Goal: Task Accomplishment & Management: Manage account settings

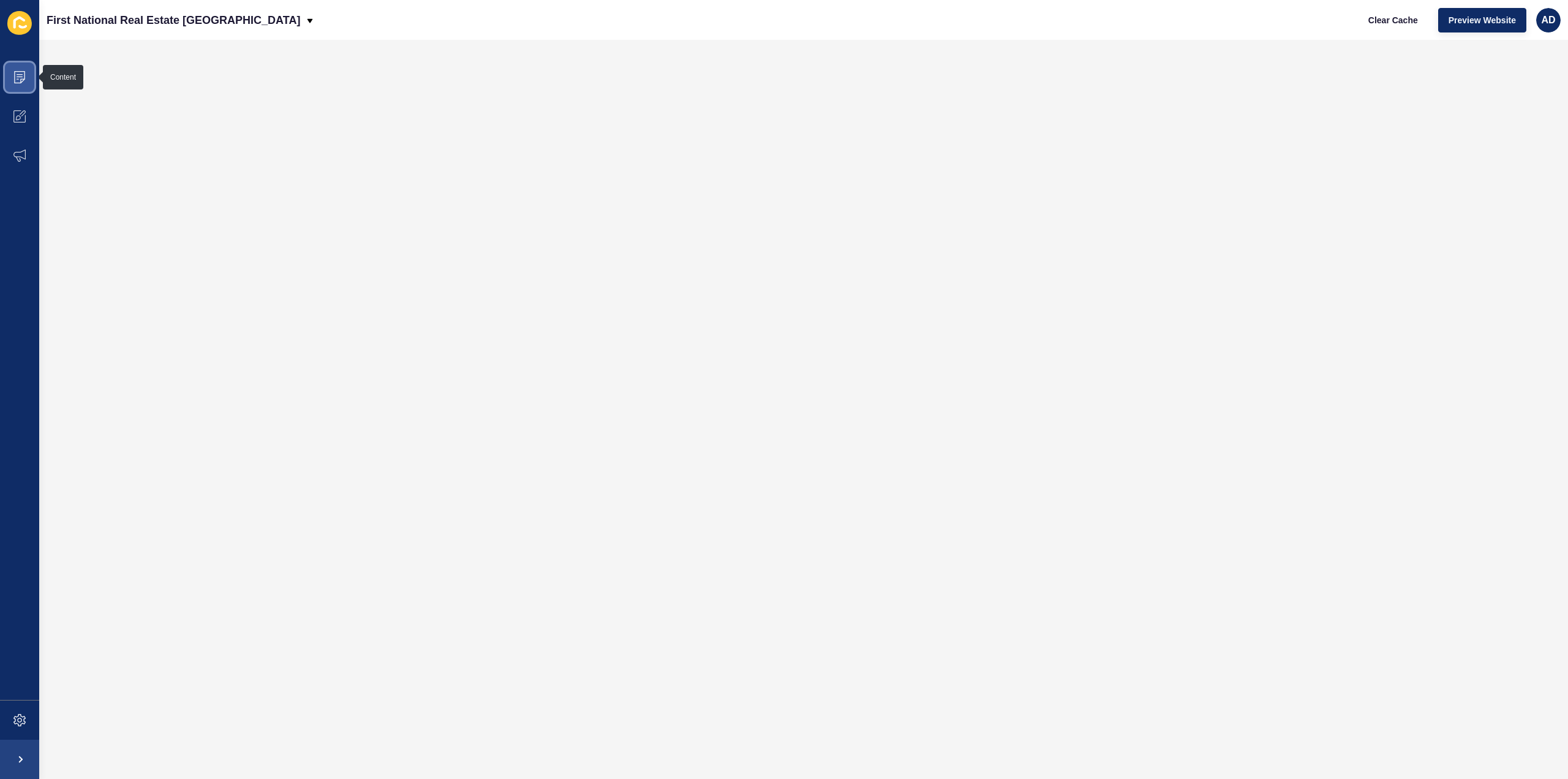
click at [17, 67] on span at bounding box center [20, 77] width 39 height 39
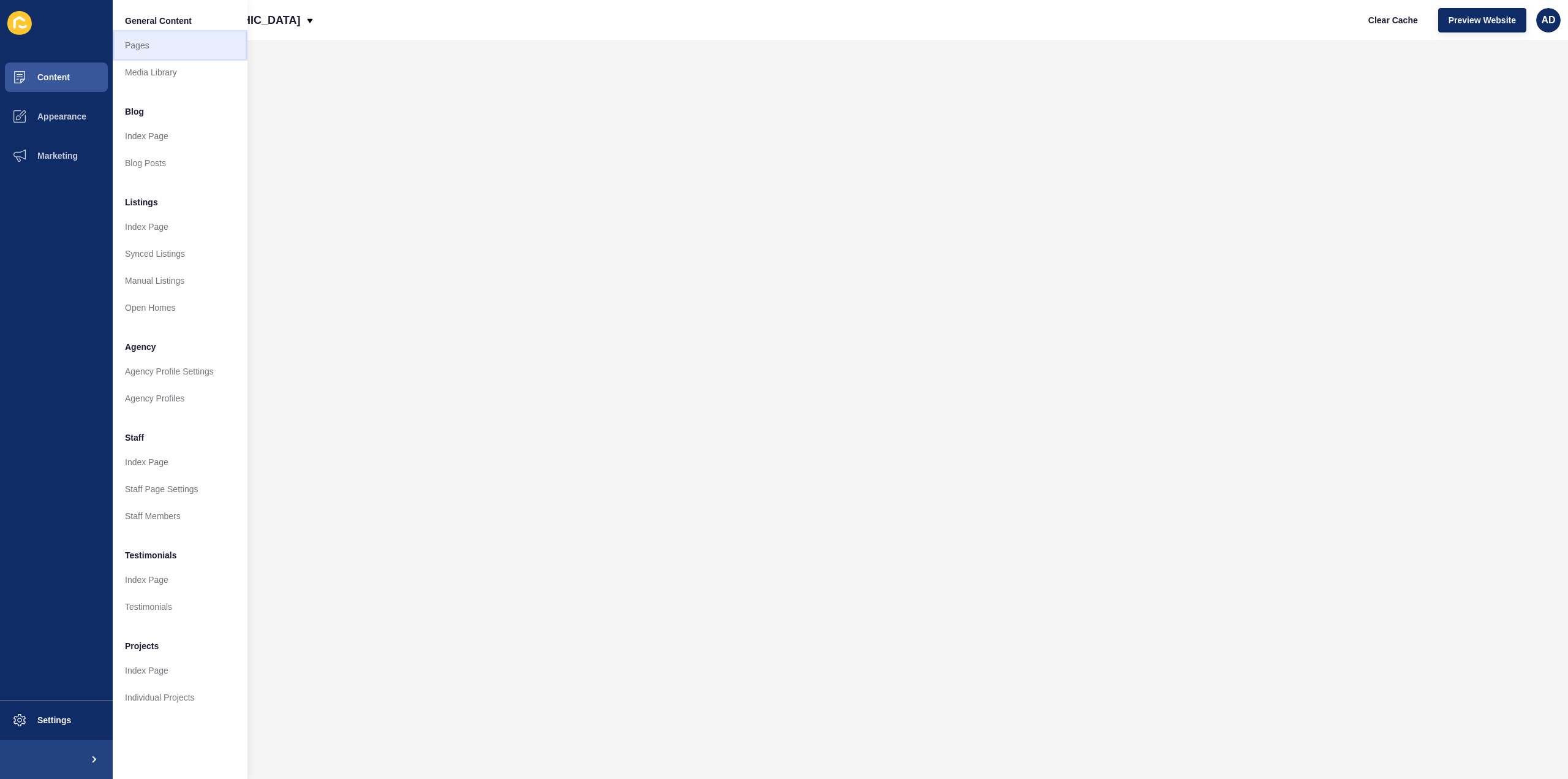
click at [151, 40] on link "Pages" at bounding box center [180, 45] width 135 height 27
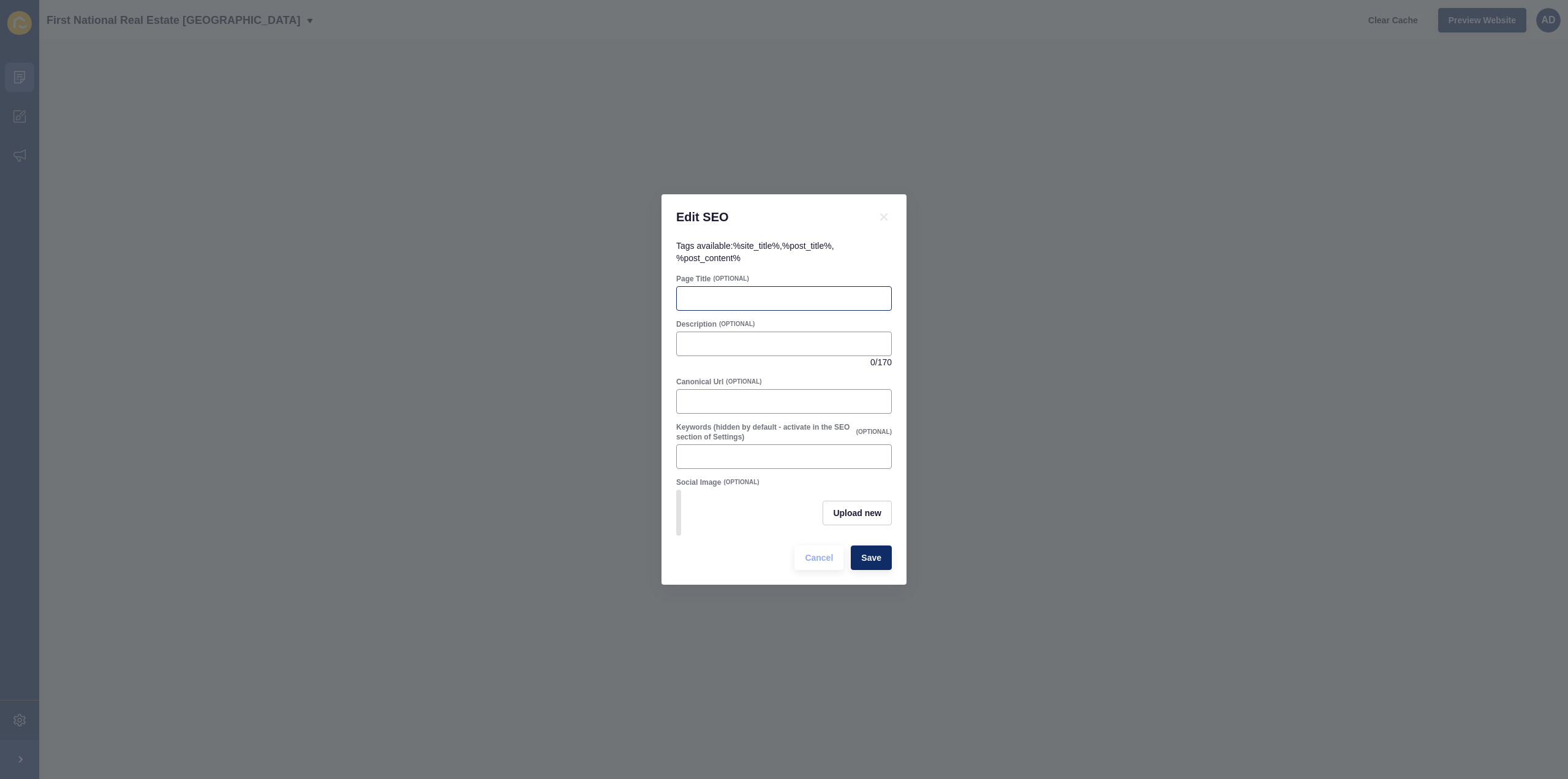
click at [763, 286] on div at bounding box center [784, 298] width 216 height 24
paste input "[PERSON_NAME] Profile | Lifestyle, Property & Community"
type input "[PERSON_NAME] Profile | Lifestyle, Property & Community"
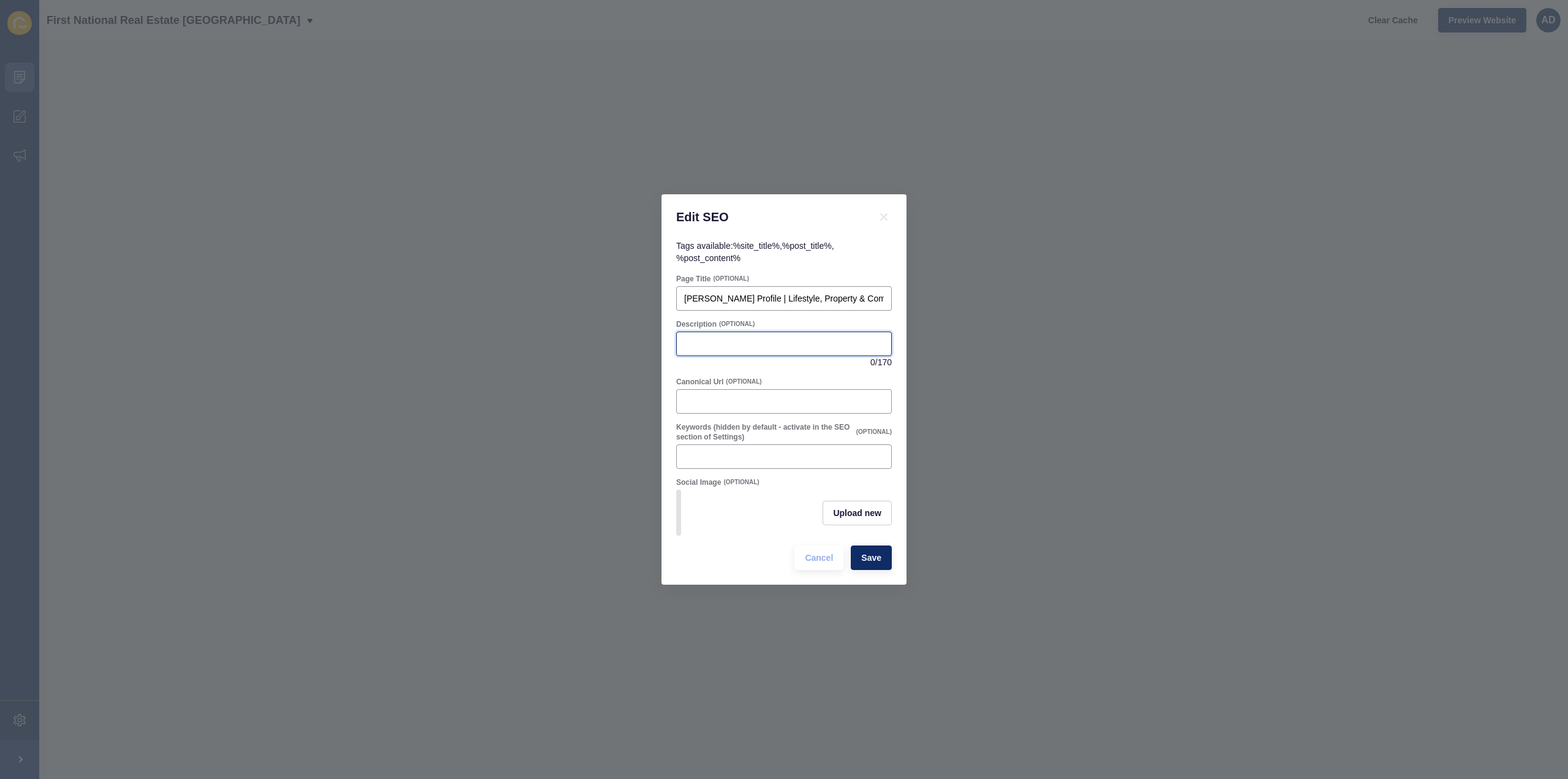
click at [735, 338] on input "Description" at bounding box center [784, 344] width 200 height 12
paste input "Discover Rubyanna, a peaceful semi-rural suburb near [GEOGRAPHIC_DATA] offering…"
type input "Discover Rubyanna, a peaceful semi-rural suburb near [GEOGRAPHIC_DATA] offering…"
click at [874, 561] on span "Save" at bounding box center [872, 558] width 20 height 12
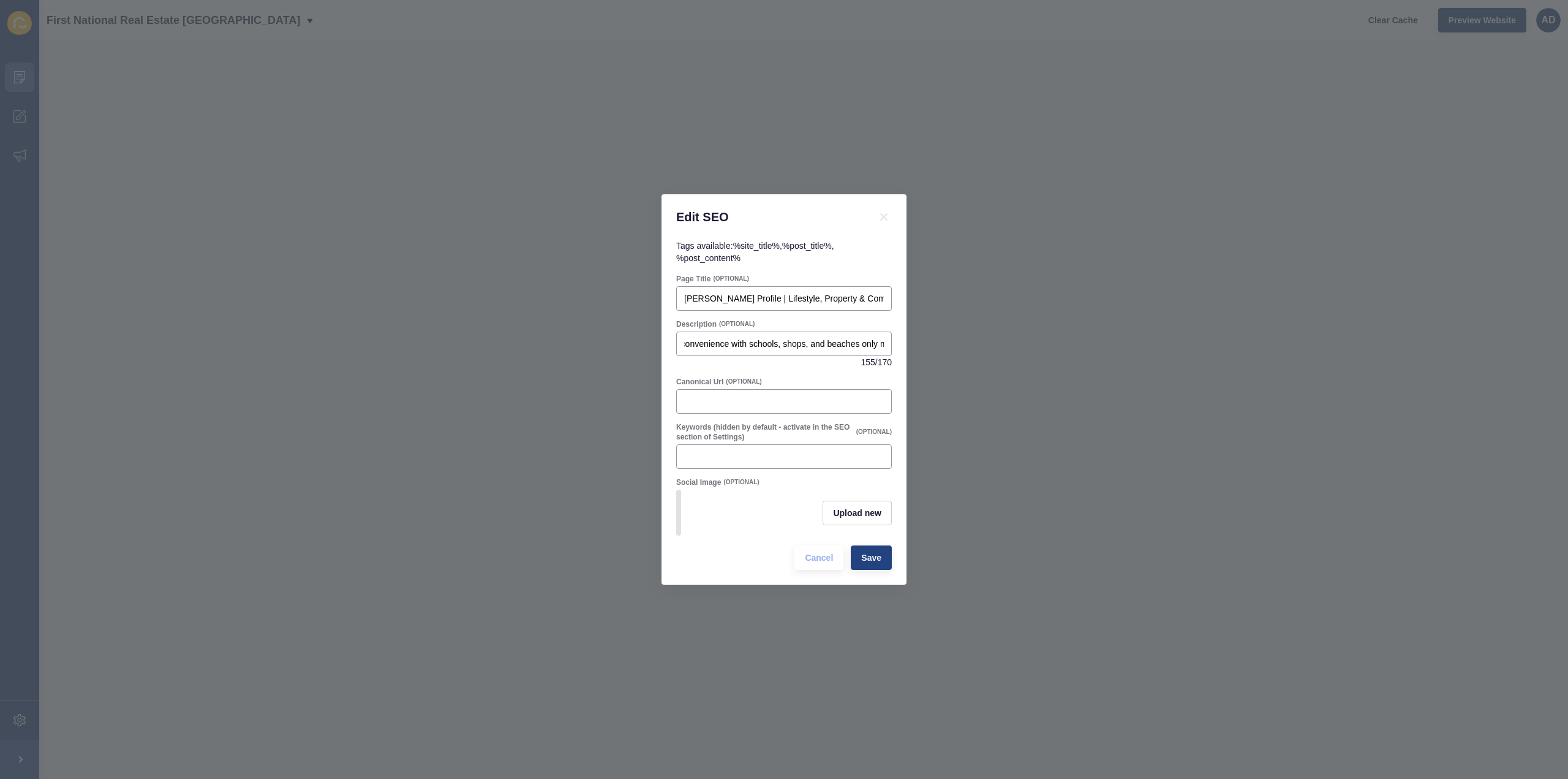
scroll to position [0, 0]
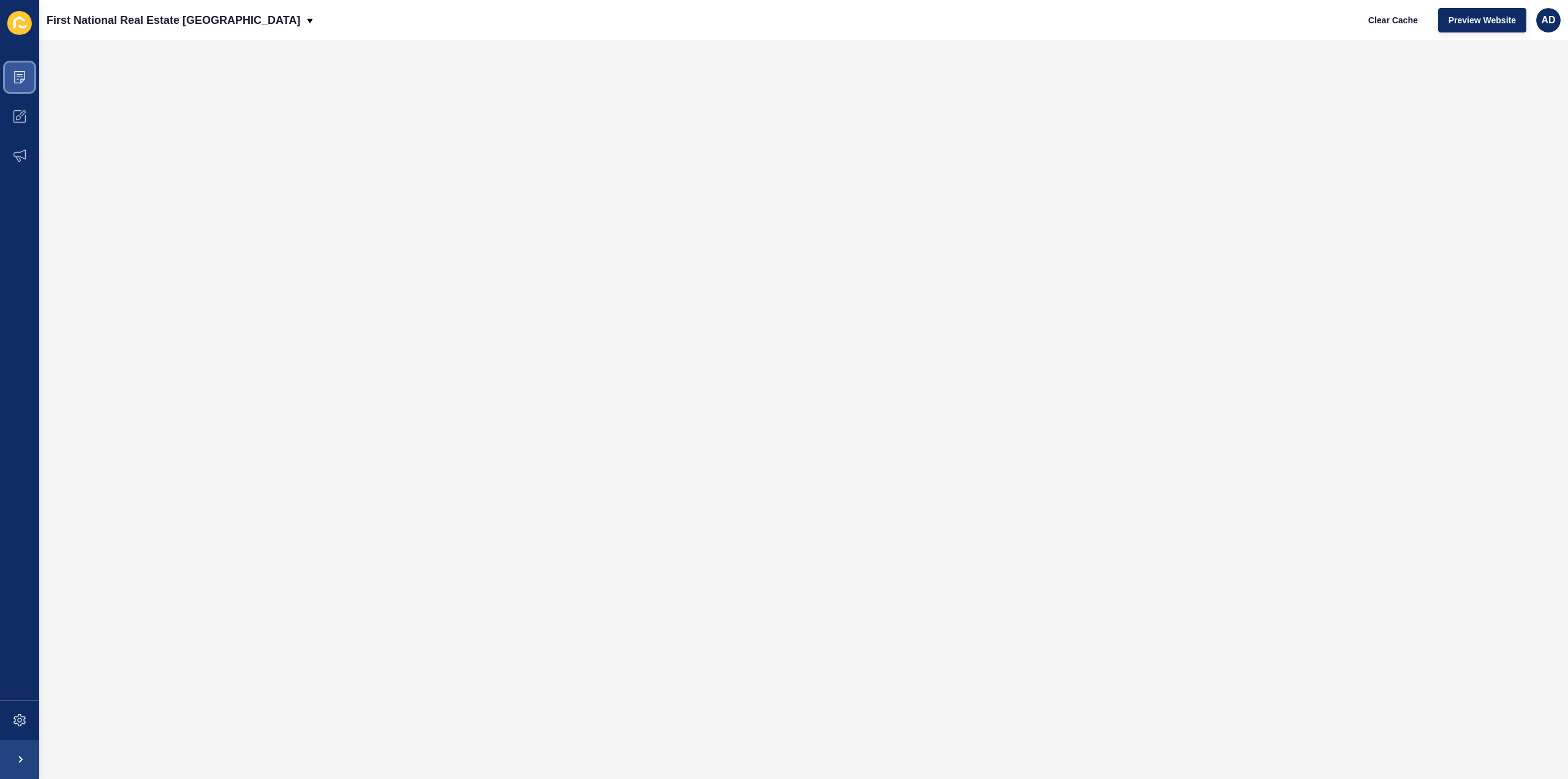
click at [26, 73] on span at bounding box center [20, 77] width 39 height 39
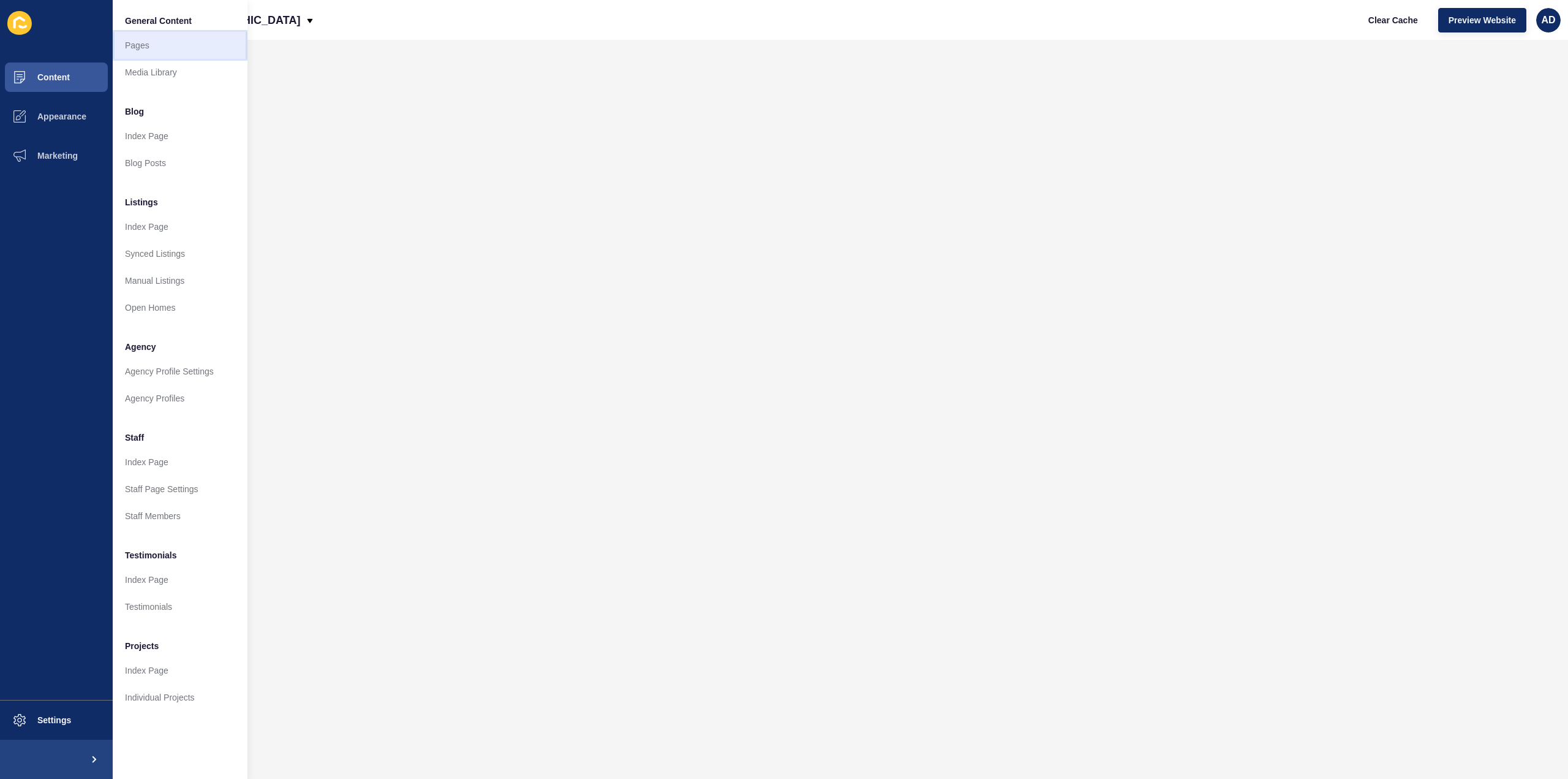
click at [144, 44] on link "Pages" at bounding box center [180, 45] width 135 height 27
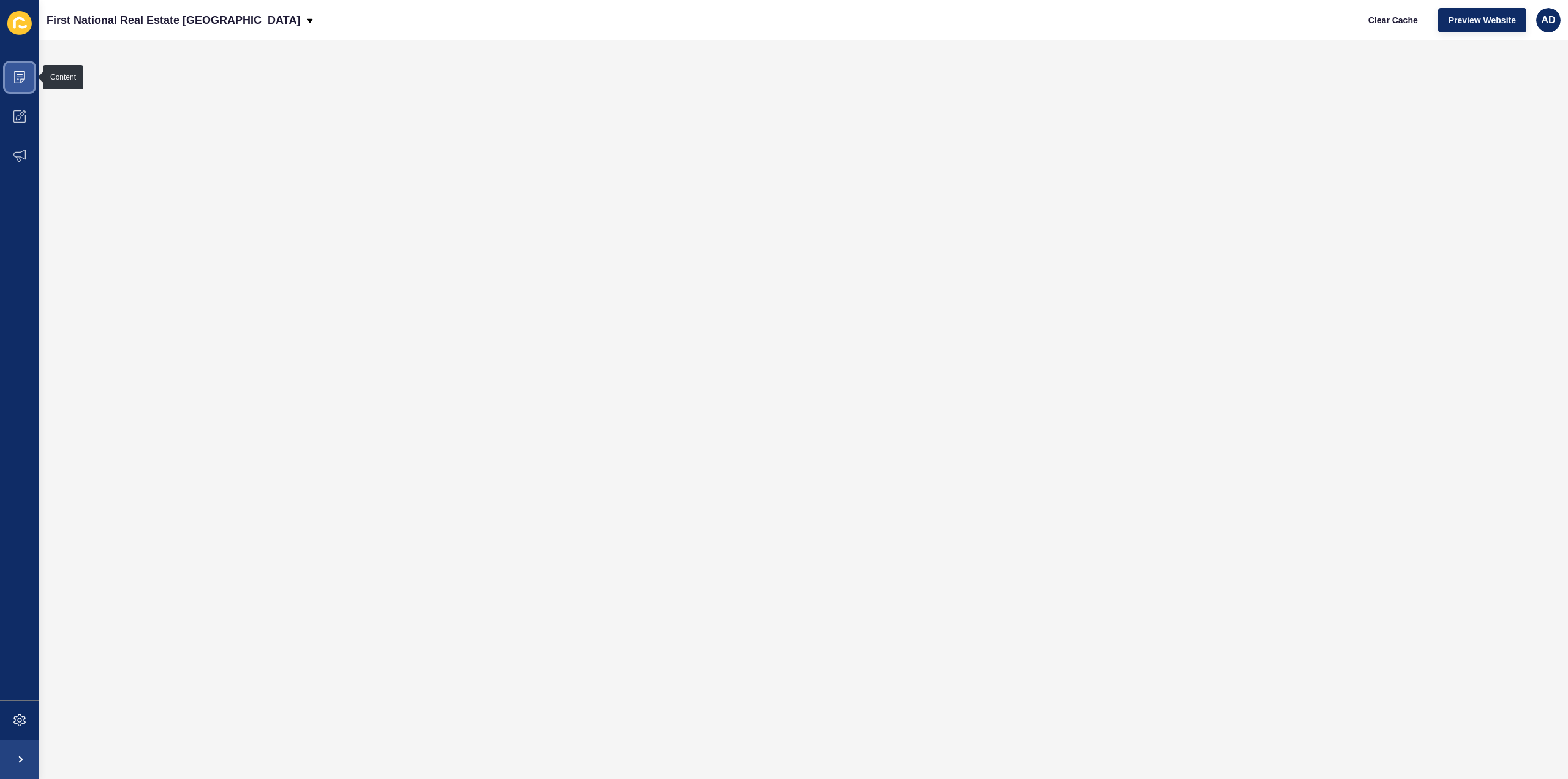
click at [24, 81] on icon at bounding box center [20, 77] width 12 height 12
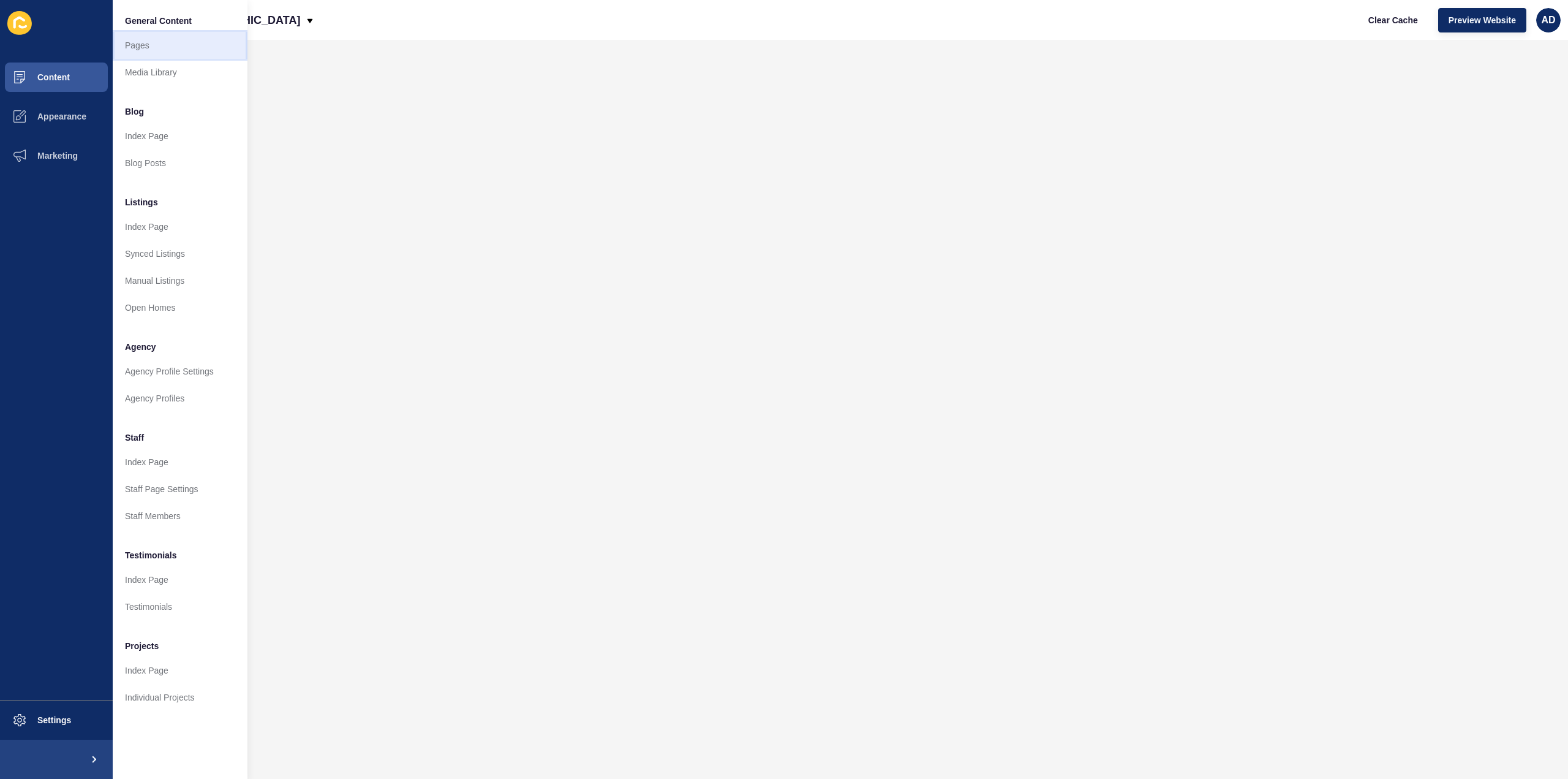
click at [151, 49] on link "Pages" at bounding box center [180, 45] width 135 height 27
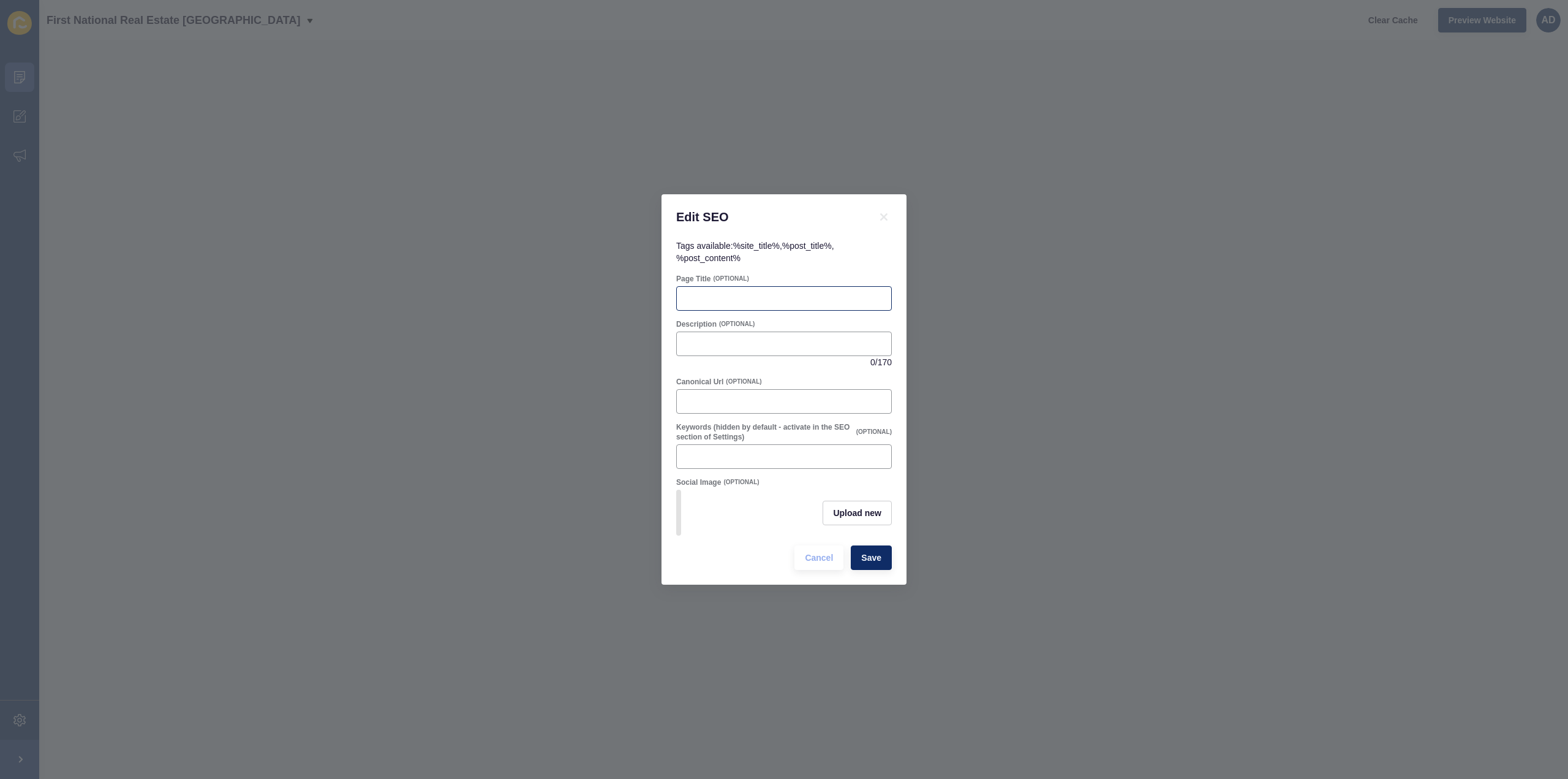
click at [751, 286] on div at bounding box center [784, 298] width 216 height 24
paste input "[PERSON_NAME] Real Estate & Suburb Profile | Lifestyle, Schools & Property"
type input "[PERSON_NAME] Real Estate & Suburb Profile | Lifestyle, Schools & Property"
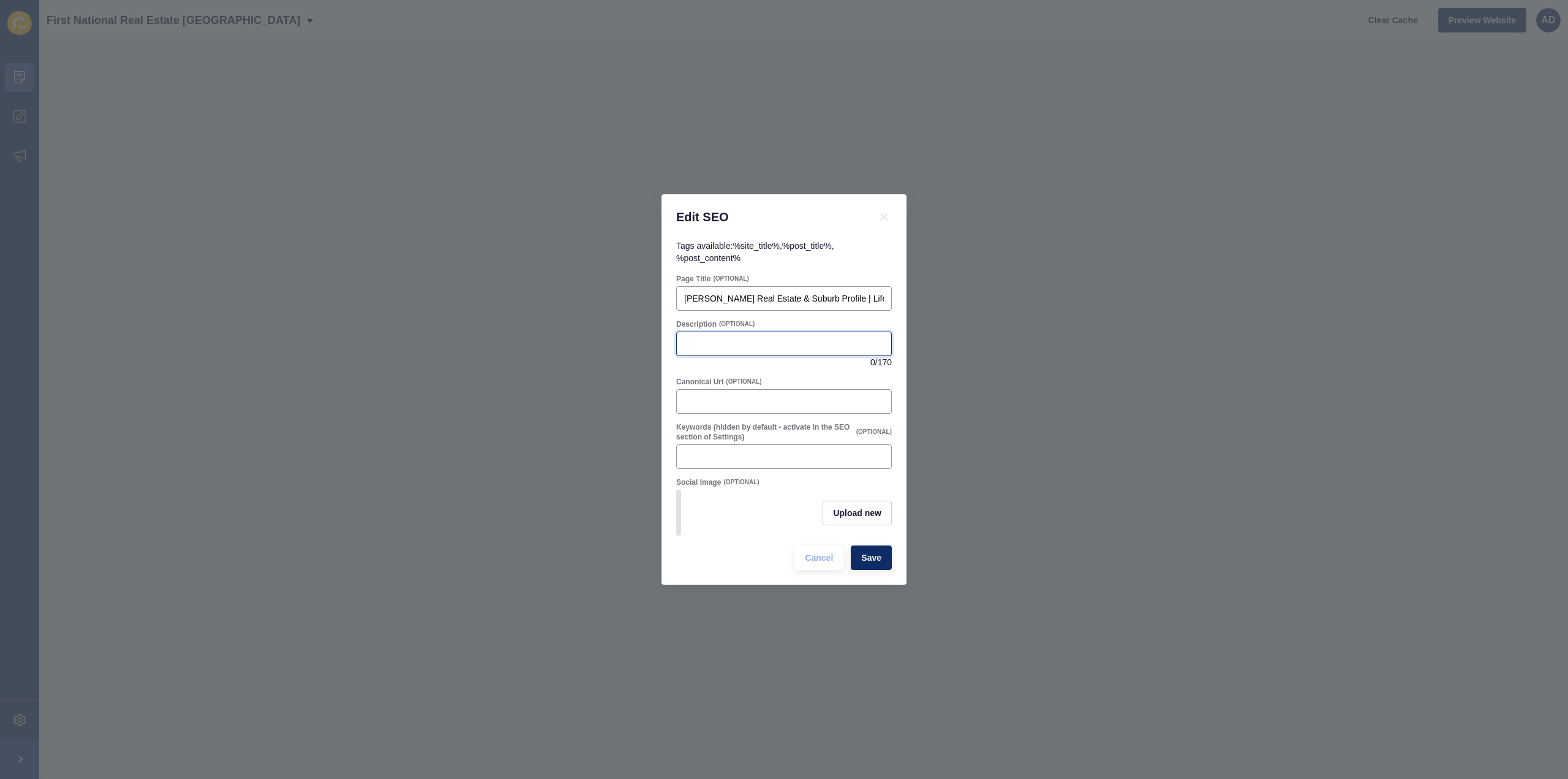
click at [740, 338] on input "Description" at bounding box center [784, 344] width 200 height 12
paste input "Discover [PERSON_NAME], a peaceful suburb near [GEOGRAPHIC_DATA]. Explore schoo…"
type input "Discover [PERSON_NAME], a peaceful suburb near [GEOGRAPHIC_DATA]. Explore schoo…"
click at [871, 557] on span "Save" at bounding box center [872, 558] width 20 height 12
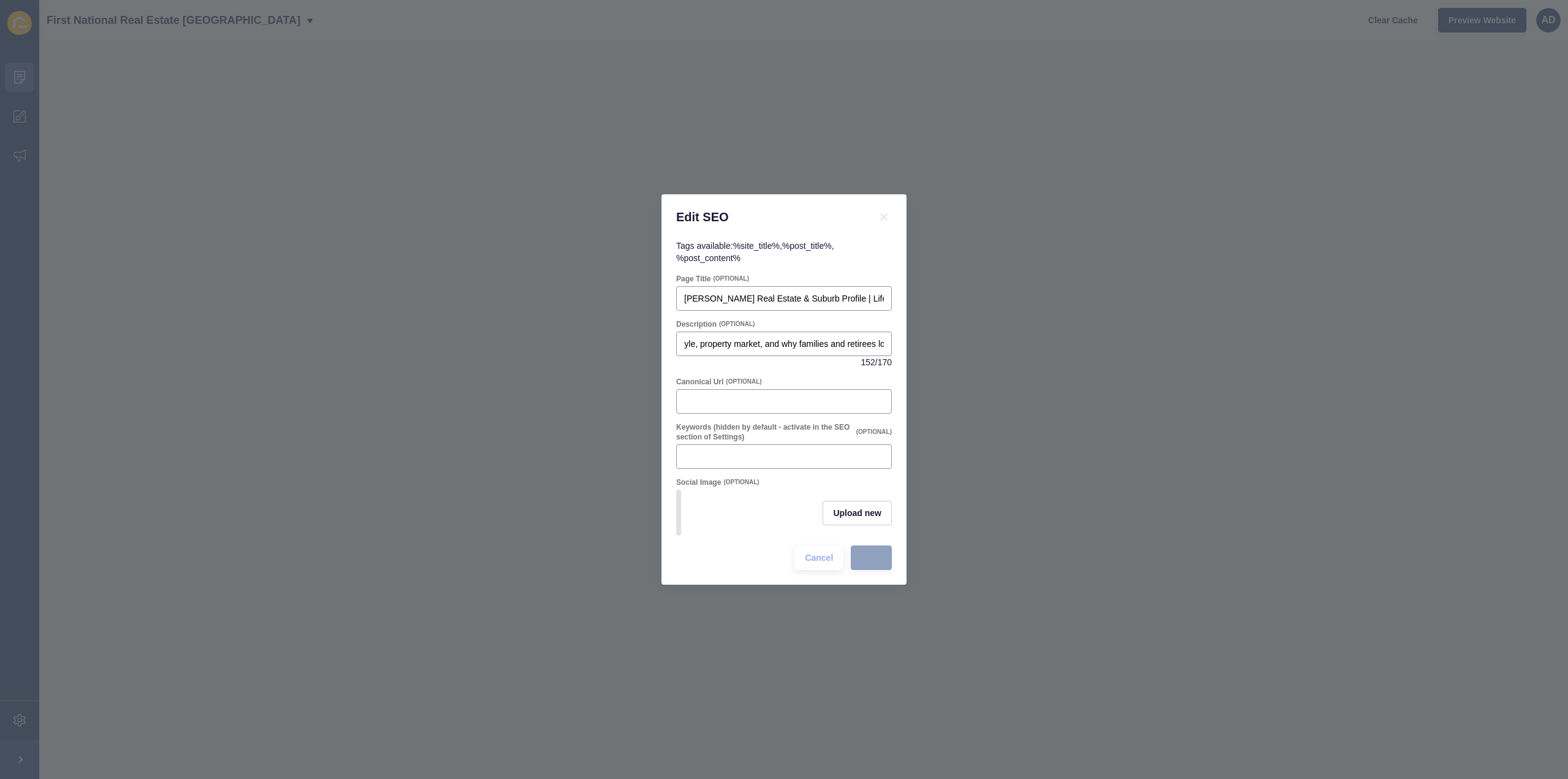
scroll to position [0, 0]
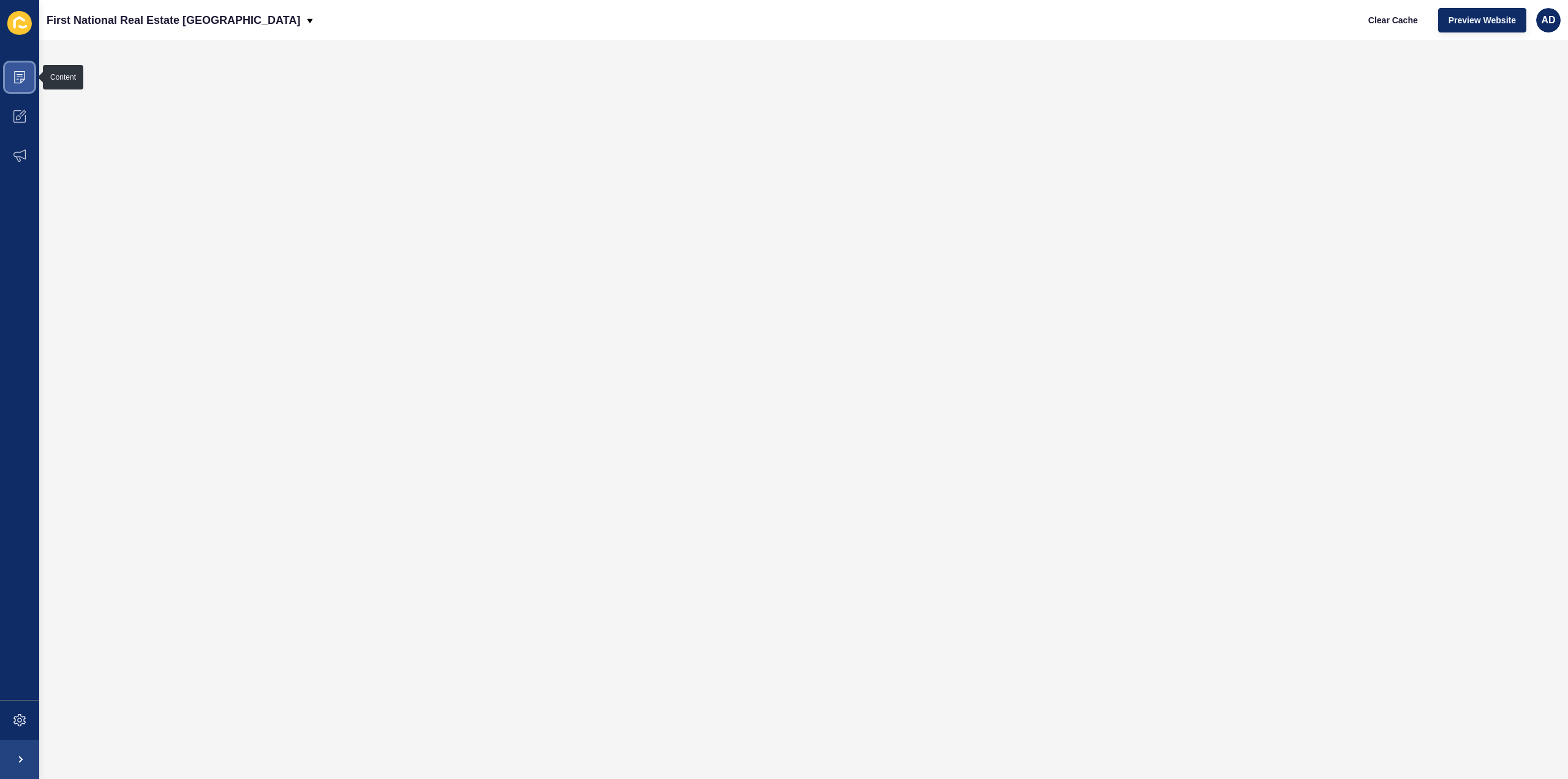
click at [16, 71] on icon at bounding box center [20, 77] width 11 height 12
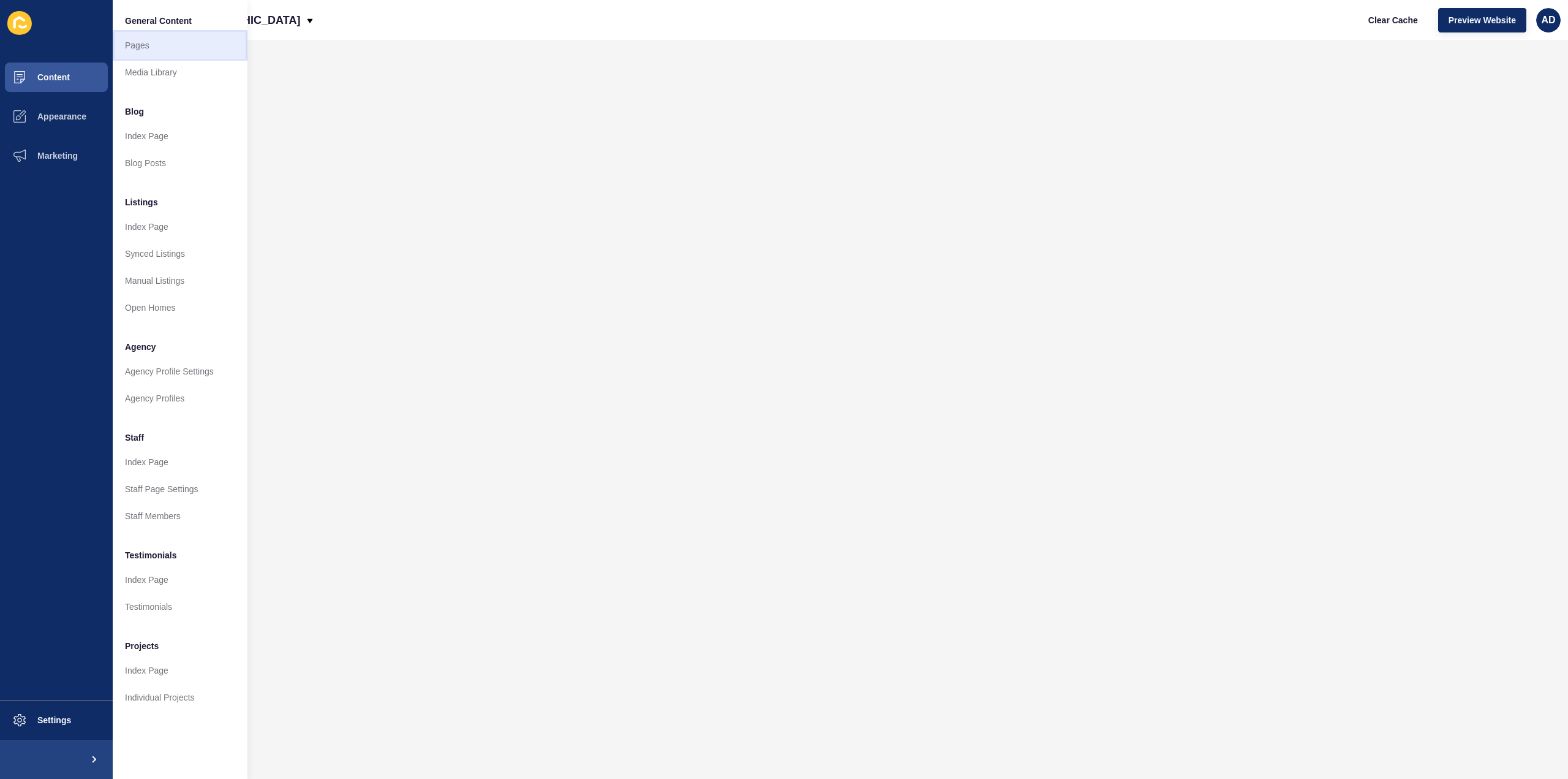
click at [138, 50] on link "Pages" at bounding box center [180, 45] width 135 height 27
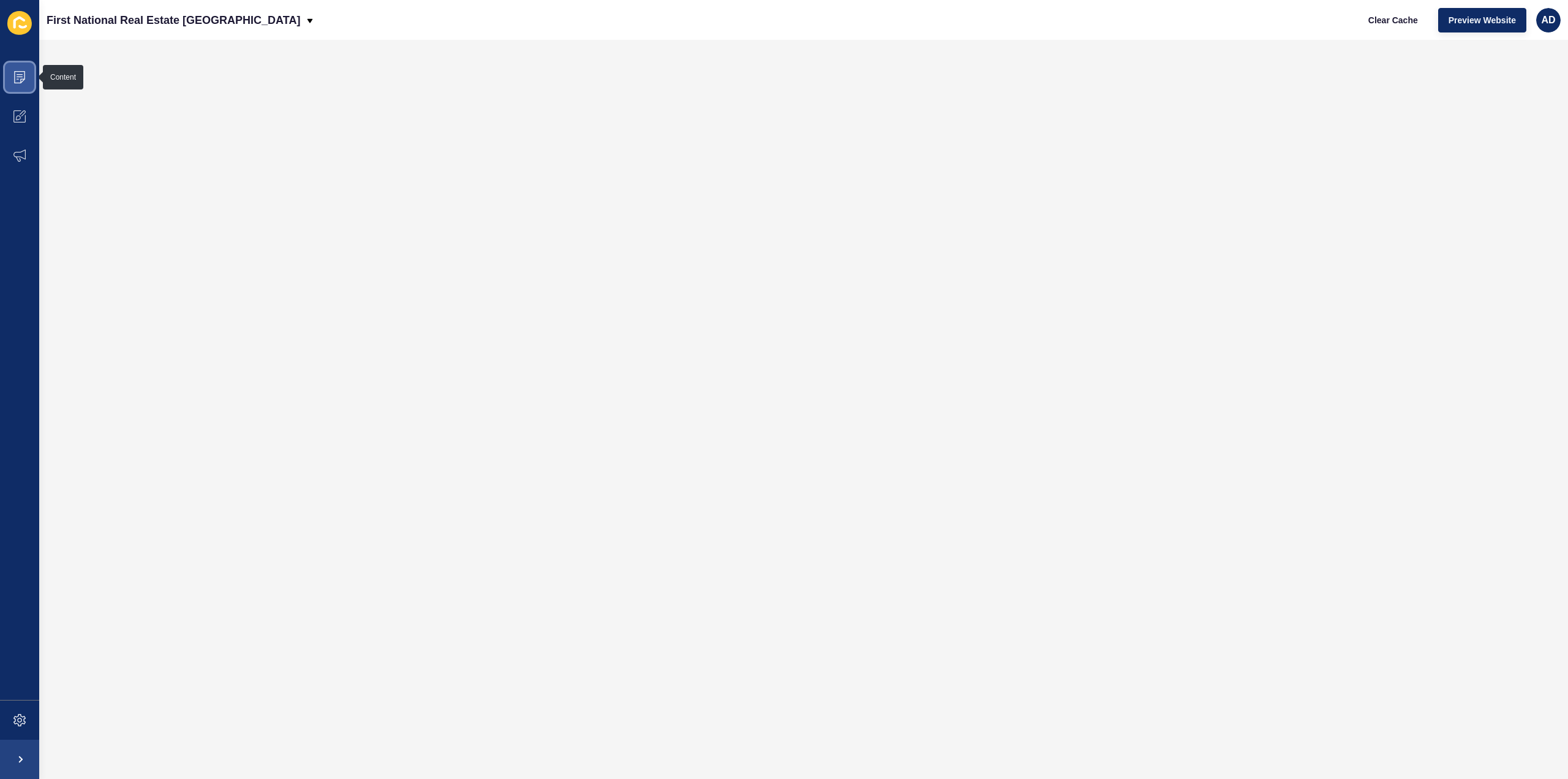
click at [15, 76] on icon at bounding box center [20, 77] width 12 height 12
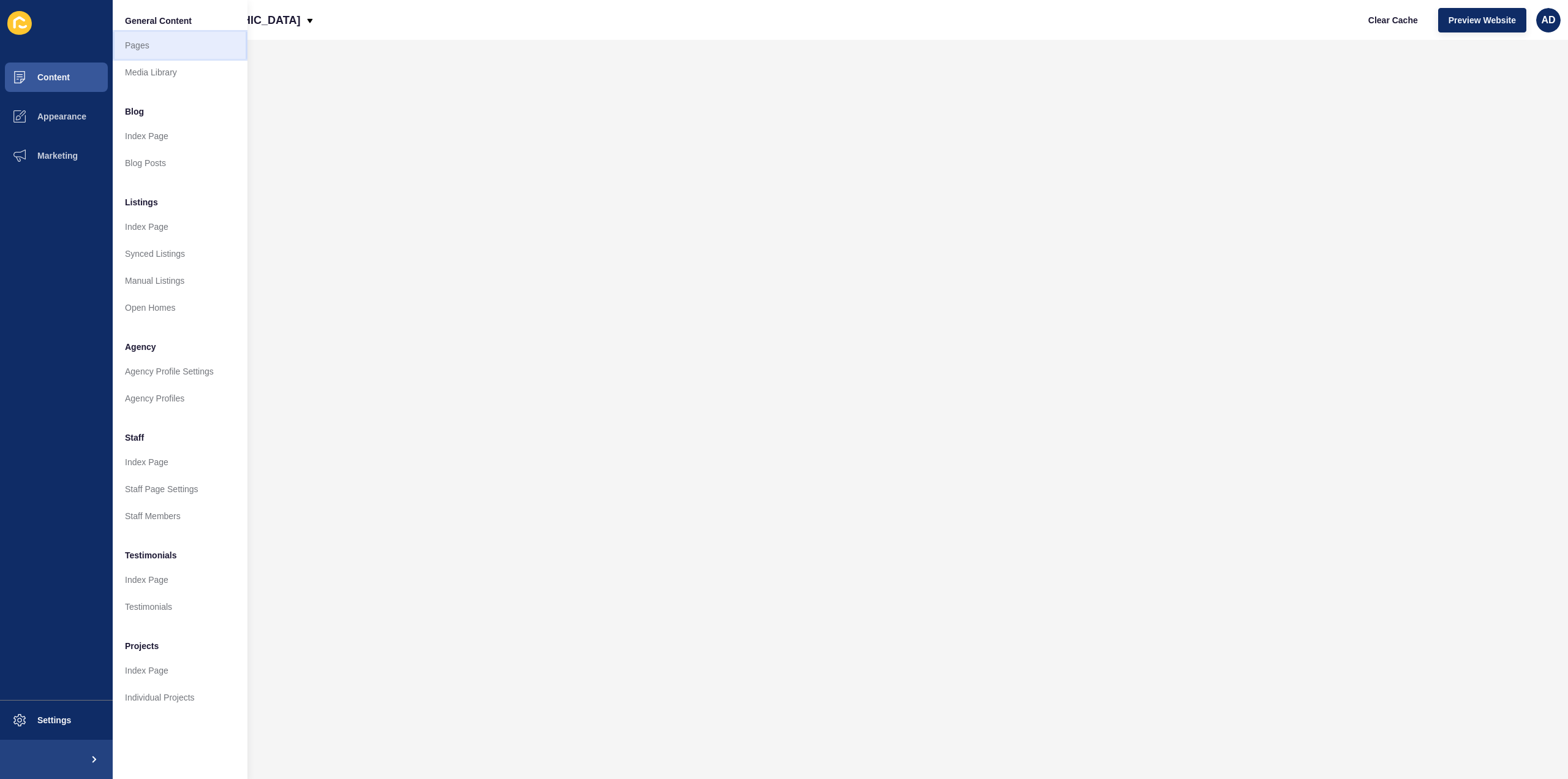
click at [148, 37] on link "Pages" at bounding box center [180, 45] width 135 height 27
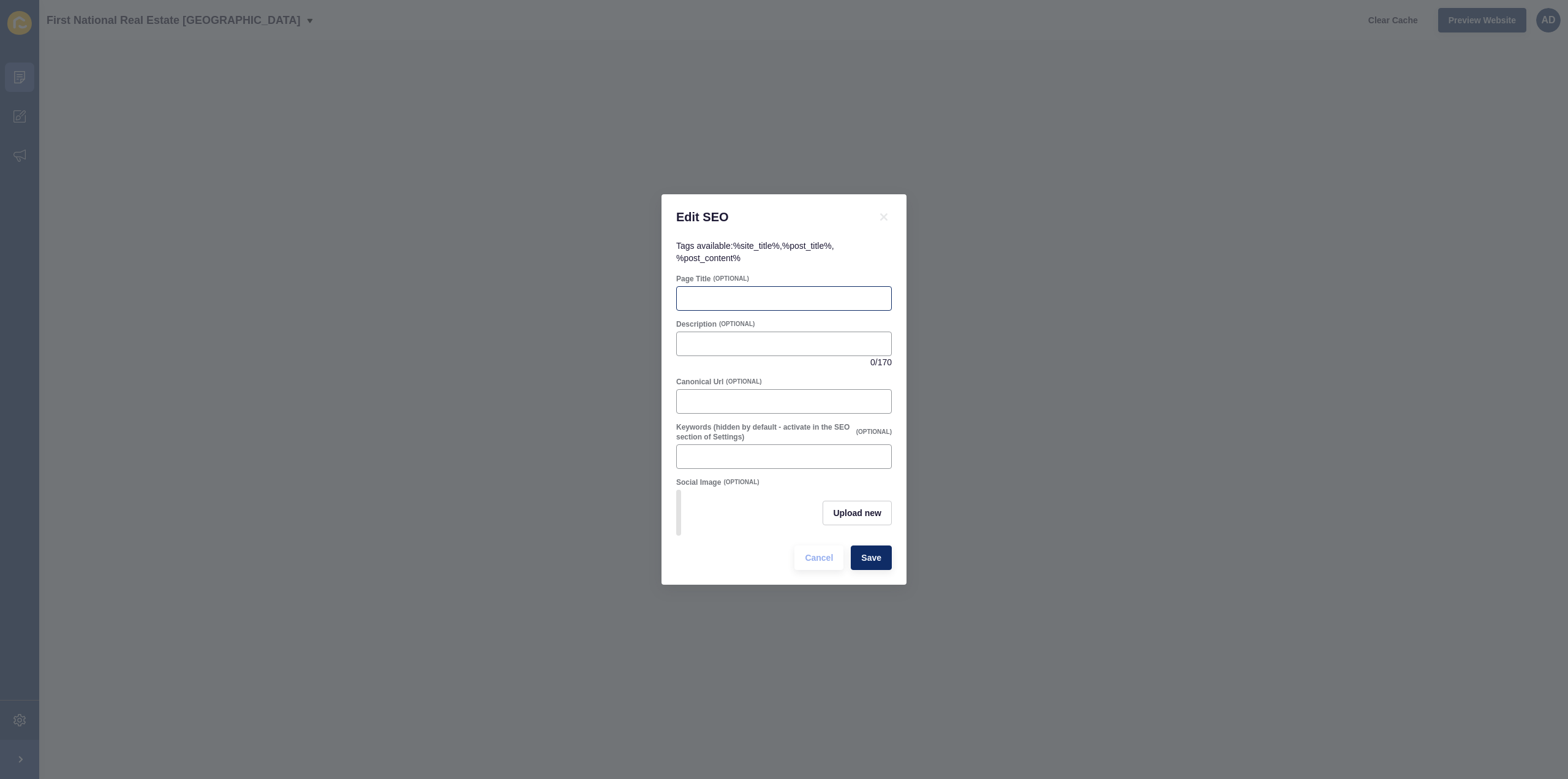
click at [744, 302] on div at bounding box center [784, 298] width 216 height 24
paste input "South Bingera Suburb Profile | Lifestyle, Property & Community"
type input "South Bingera Suburb Profile | Lifestyle, Property & Community"
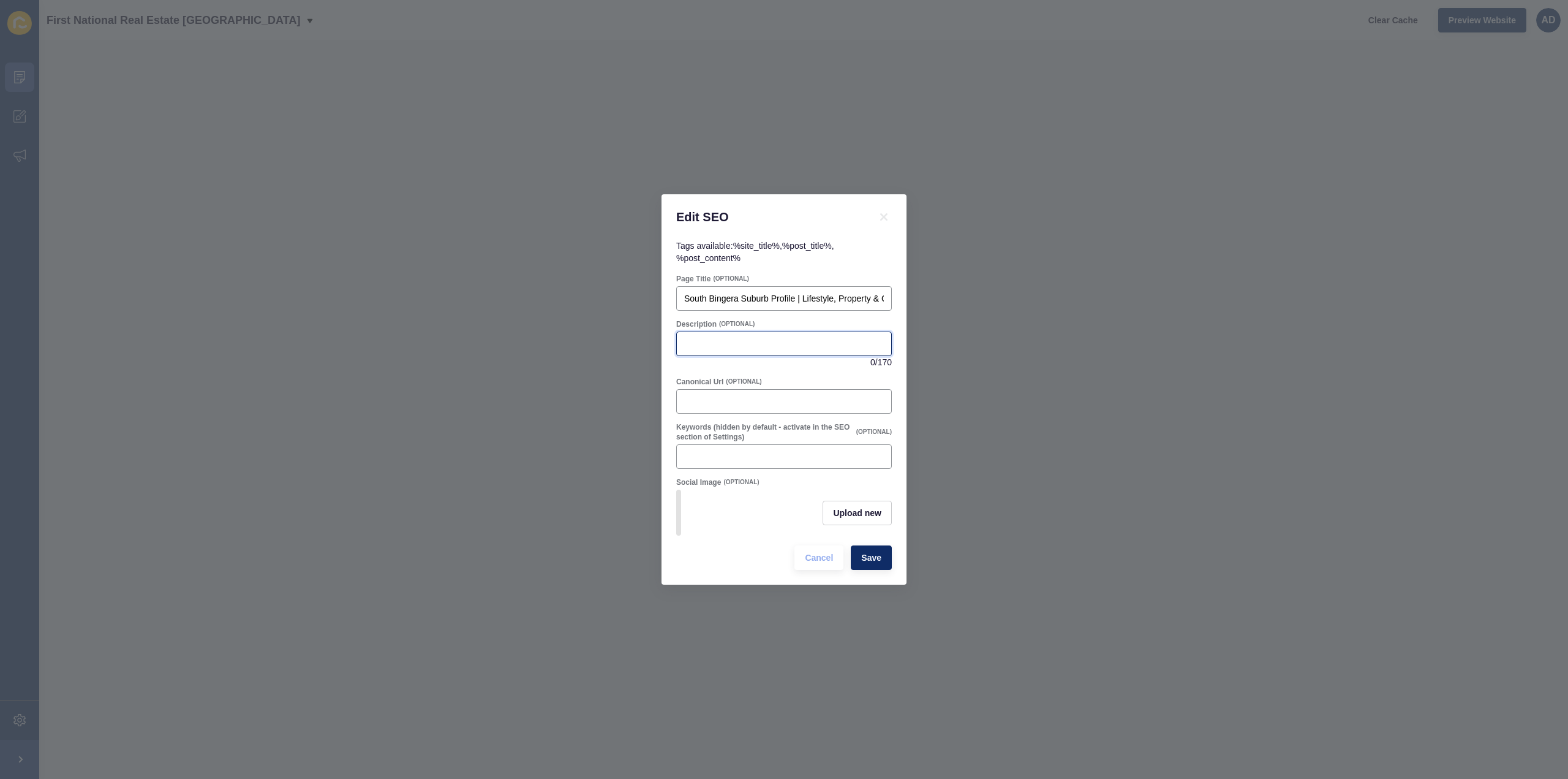
click at [752, 341] on input "Description" at bounding box center [784, 344] width 200 height 12
paste input "Discover [GEOGRAPHIC_DATA], [GEOGRAPHIC_DATA] – a peaceful semi-rural suburb ne…"
type input "Discover [GEOGRAPHIC_DATA], [GEOGRAPHIC_DATA] – a peaceful semi-rural suburb ne…"
click at [888, 562] on button "Save" at bounding box center [871, 558] width 41 height 24
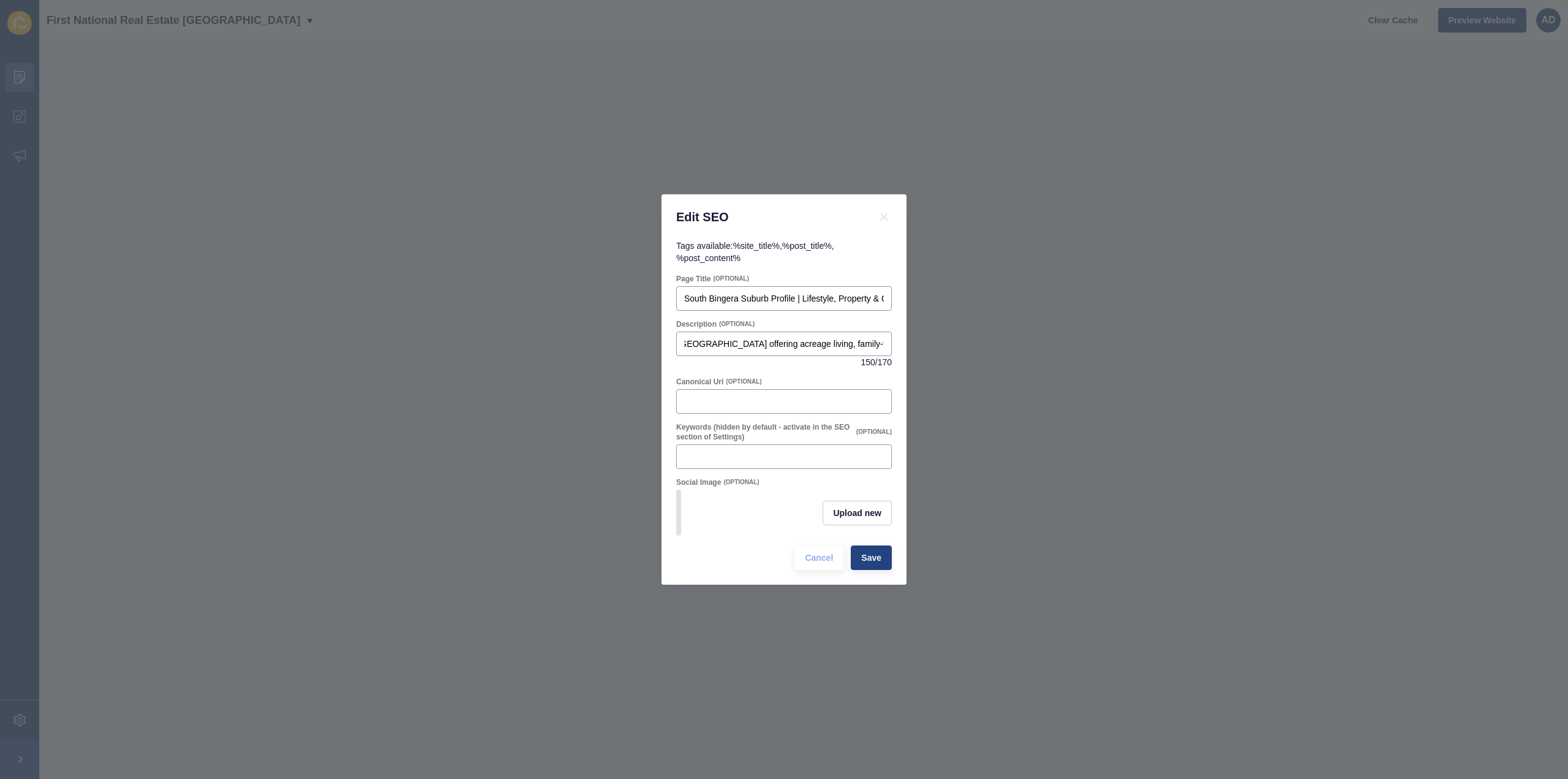
scroll to position [0, 0]
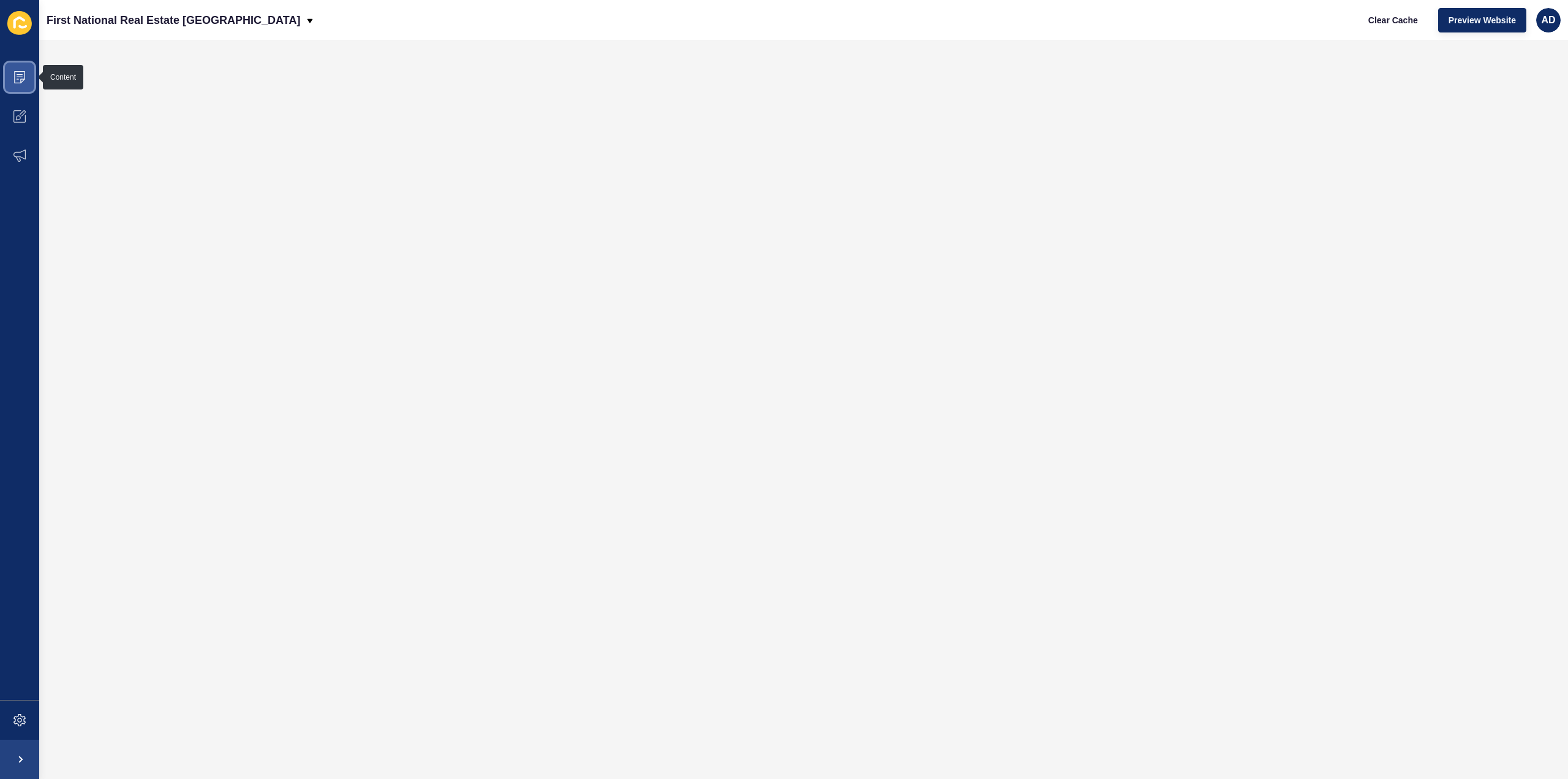
click at [15, 78] on icon at bounding box center [20, 77] width 12 height 12
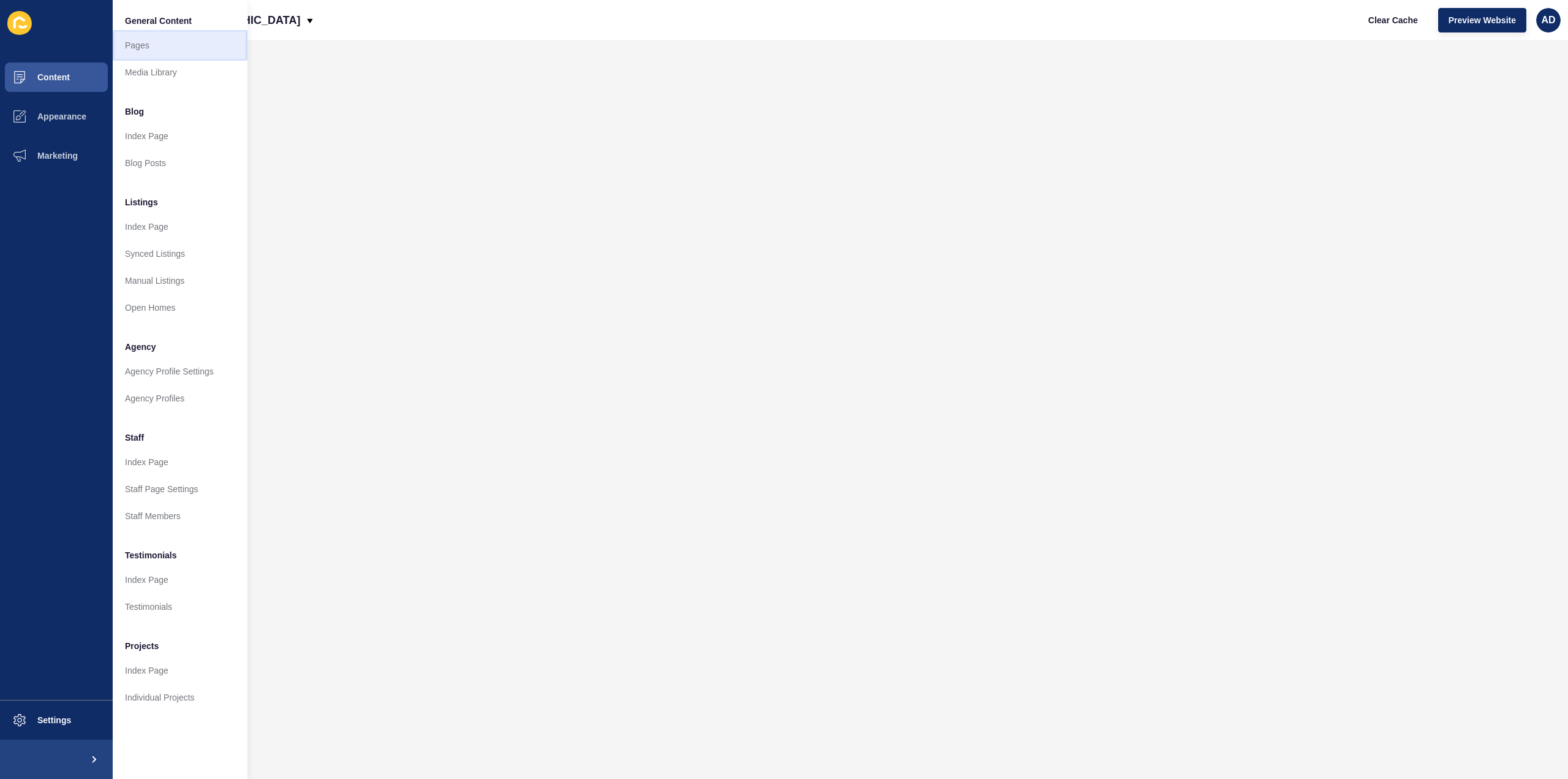
click at [131, 44] on link "Pages" at bounding box center [180, 45] width 135 height 27
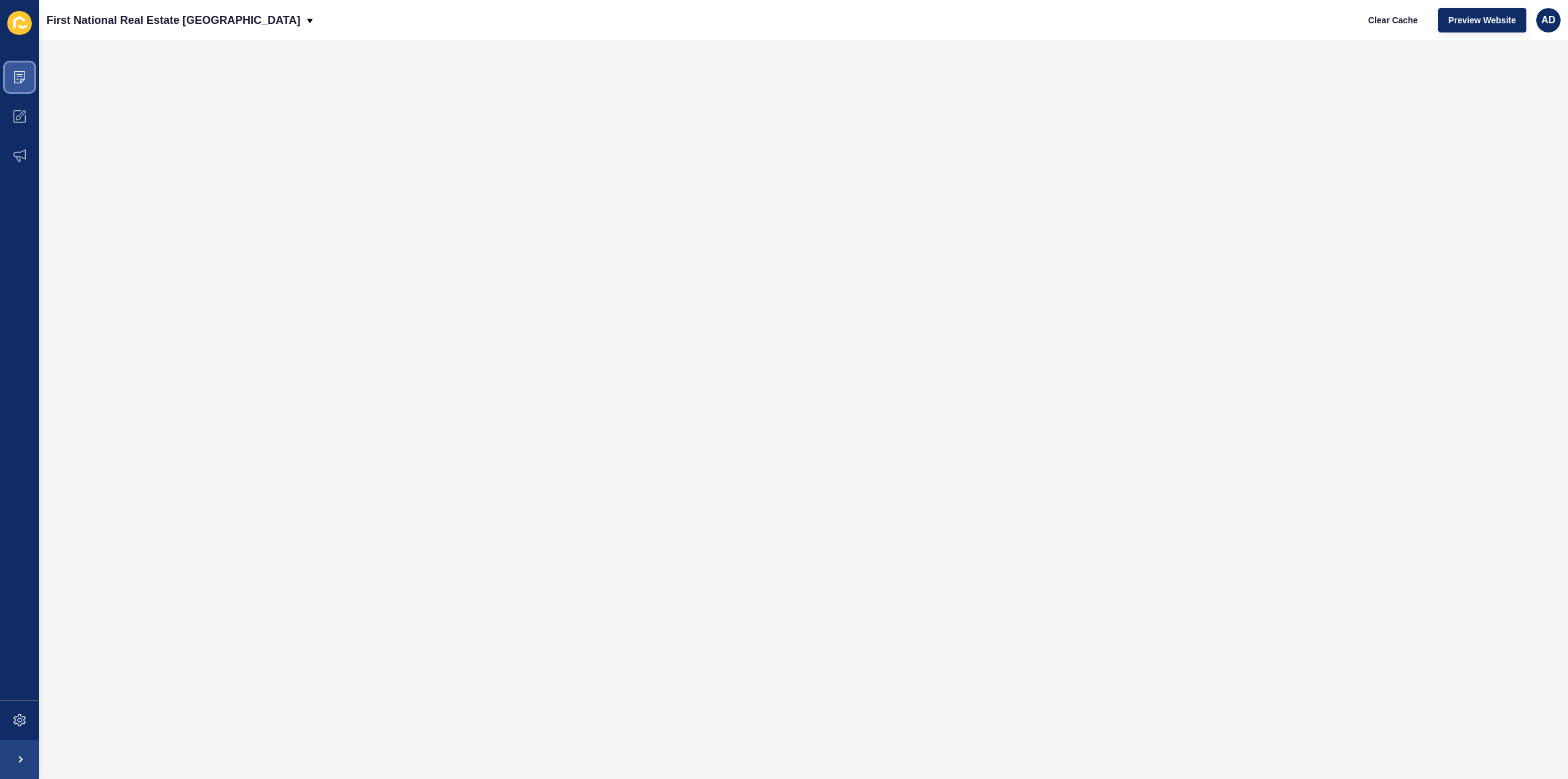
click at [13, 71] on icon at bounding box center [20, 77] width 12 height 12
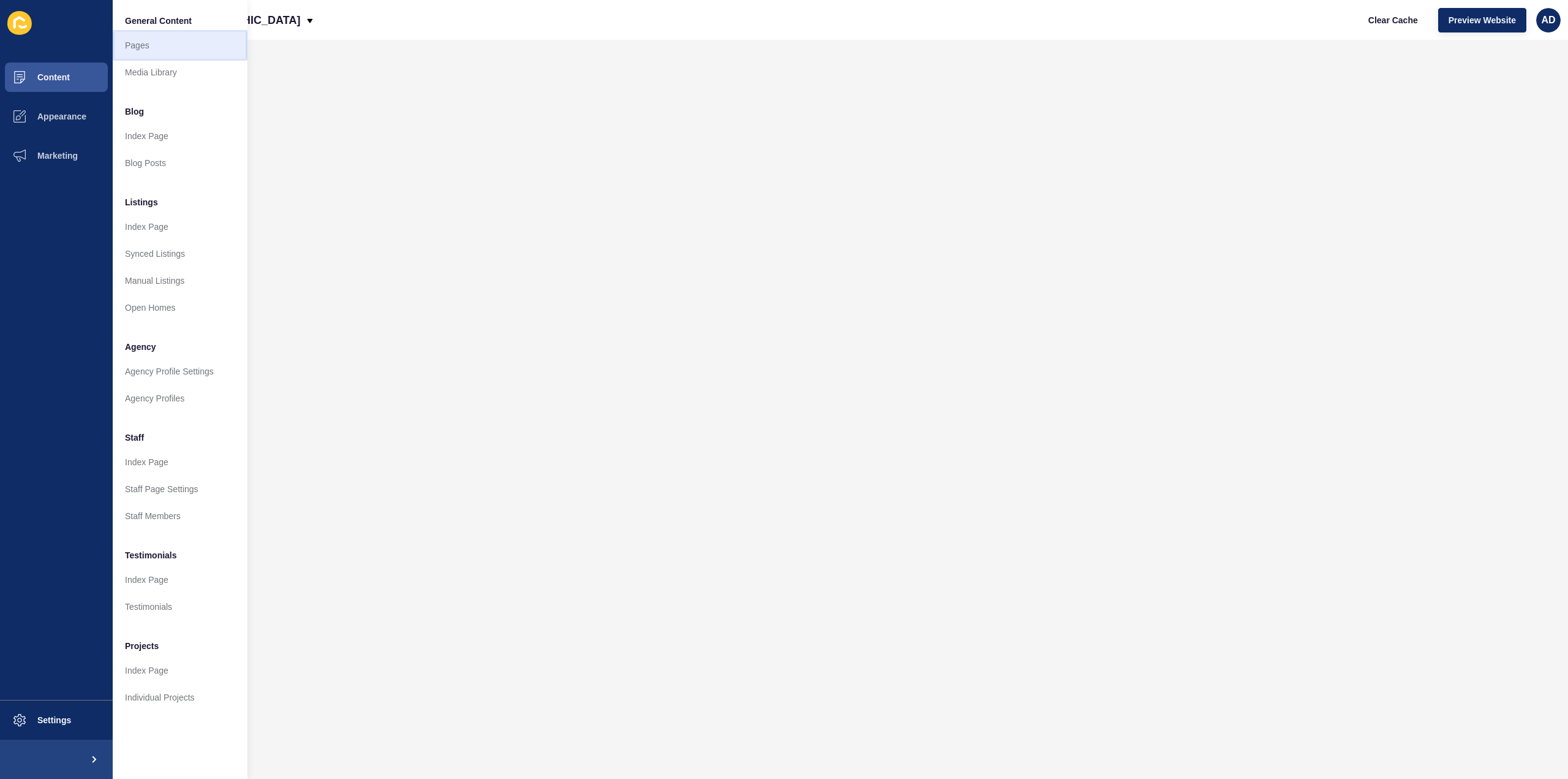
click at [142, 44] on link "Pages" at bounding box center [180, 45] width 135 height 27
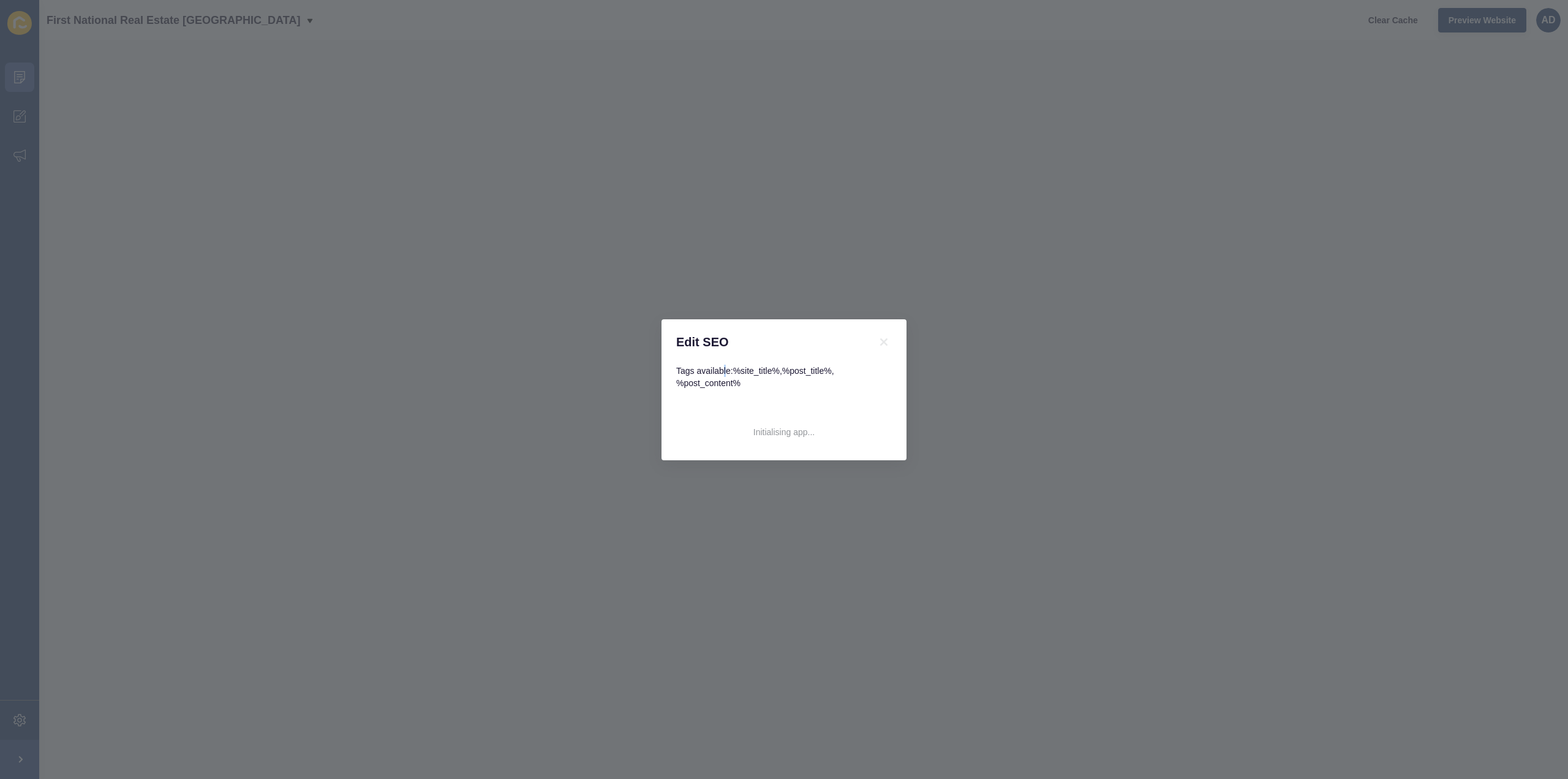
drag, startPoint x: 746, startPoint y: 378, endPoint x: 724, endPoint y: 366, distance: 25.1
click at [724, 366] on span "Tags available: %site_title% , %post_title% , %post_content%" at bounding box center [755, 376] width 158 height 22
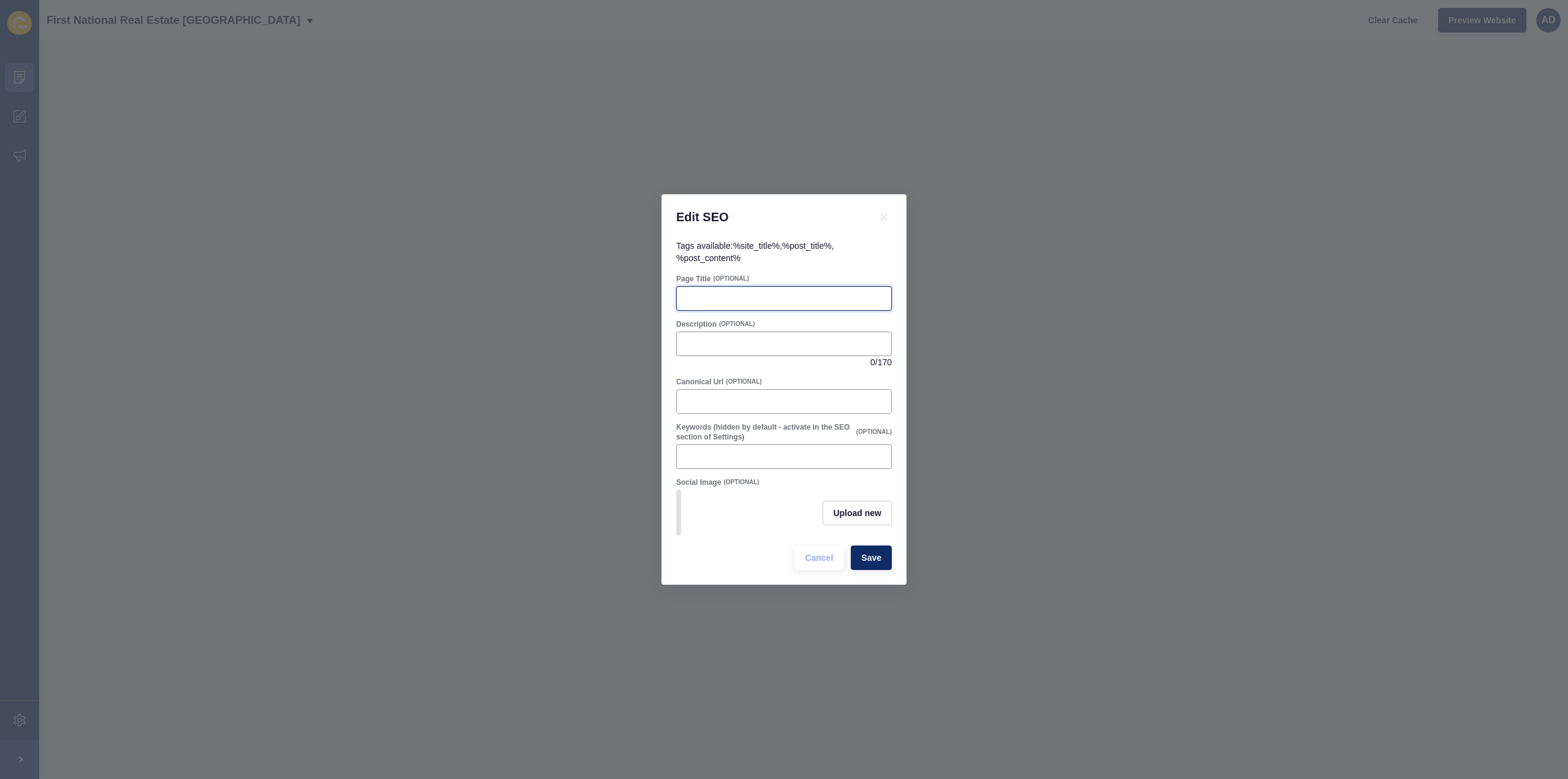
click at [752, 298] on input "Page Title" at bounding box center [784, 298] width 200 height 12
paste input "[GEOGRAPHIC_DATA] QLD Suburb Profile | Lifestyle, Schools & Property"
type input "[GEOGRAPHIC_DATA] QLD Suburb Profile | Lifestyle, Schools & Property"
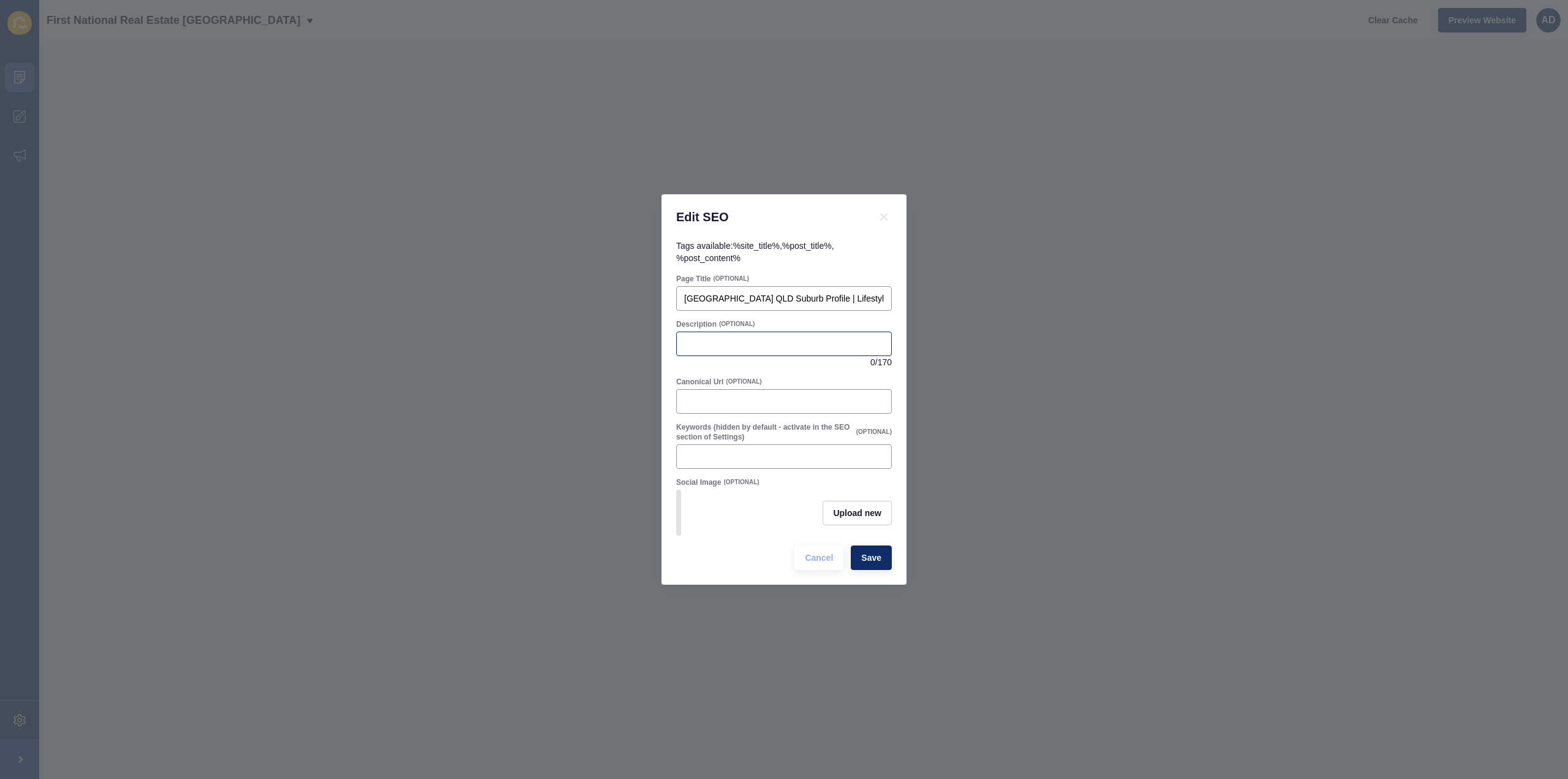
click at [737, 332] on div at bounding box center [784, 344] width 216 height 24
paste input "Discover [GEOGRAPHIC_DATA], a family-friendly suburb near [GEOGRAPHIC_DATA]. Le…"
type input "Discover [GEOGRAPHIC_DATA], a family-friendly suburb near [GEOGRAPHIC_DATA]. Le…"
click at [874, 564] on span "Save" at bounding box center [872, 558] width 20 height 12
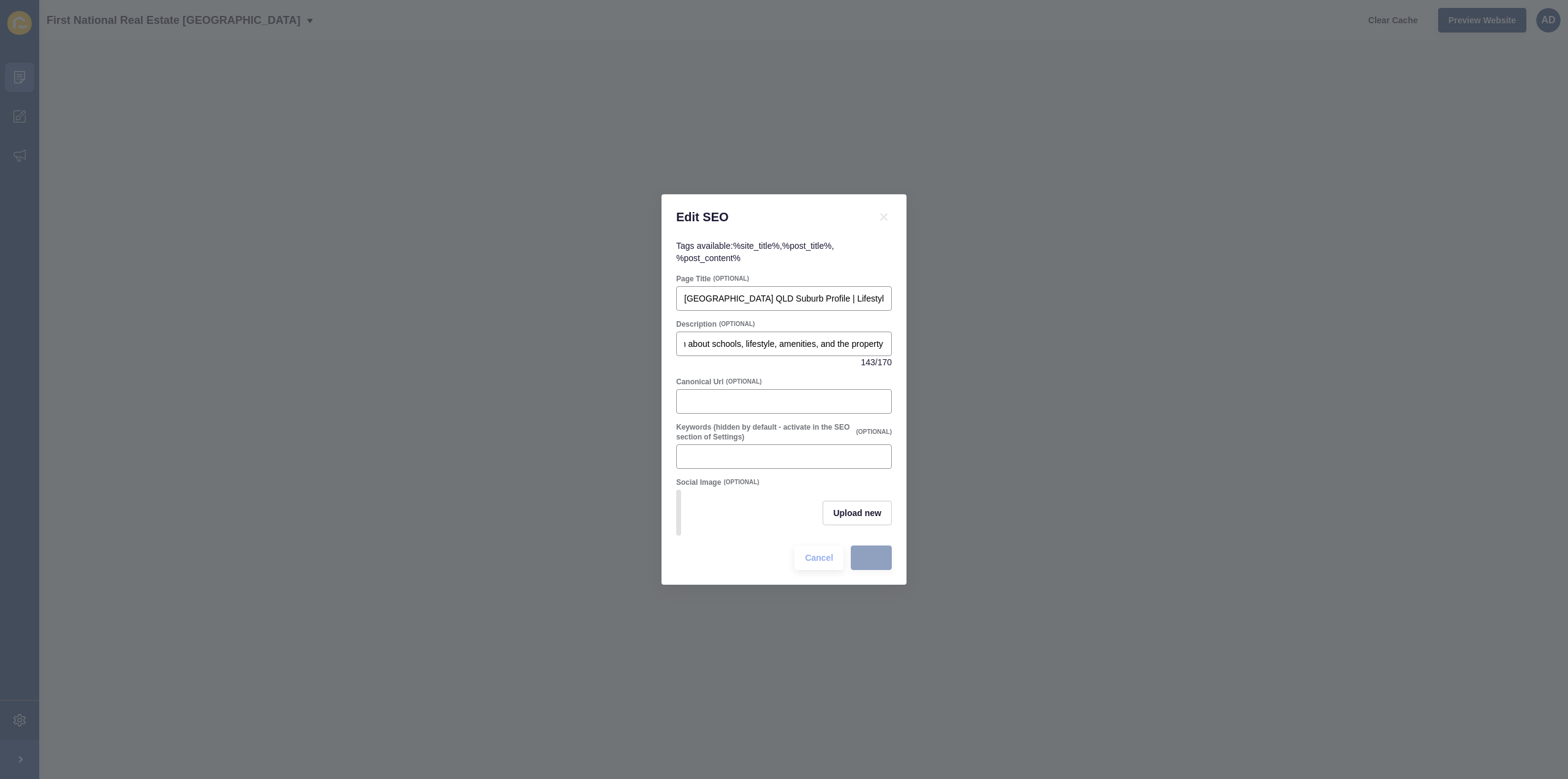
scroll to position [0, 0]
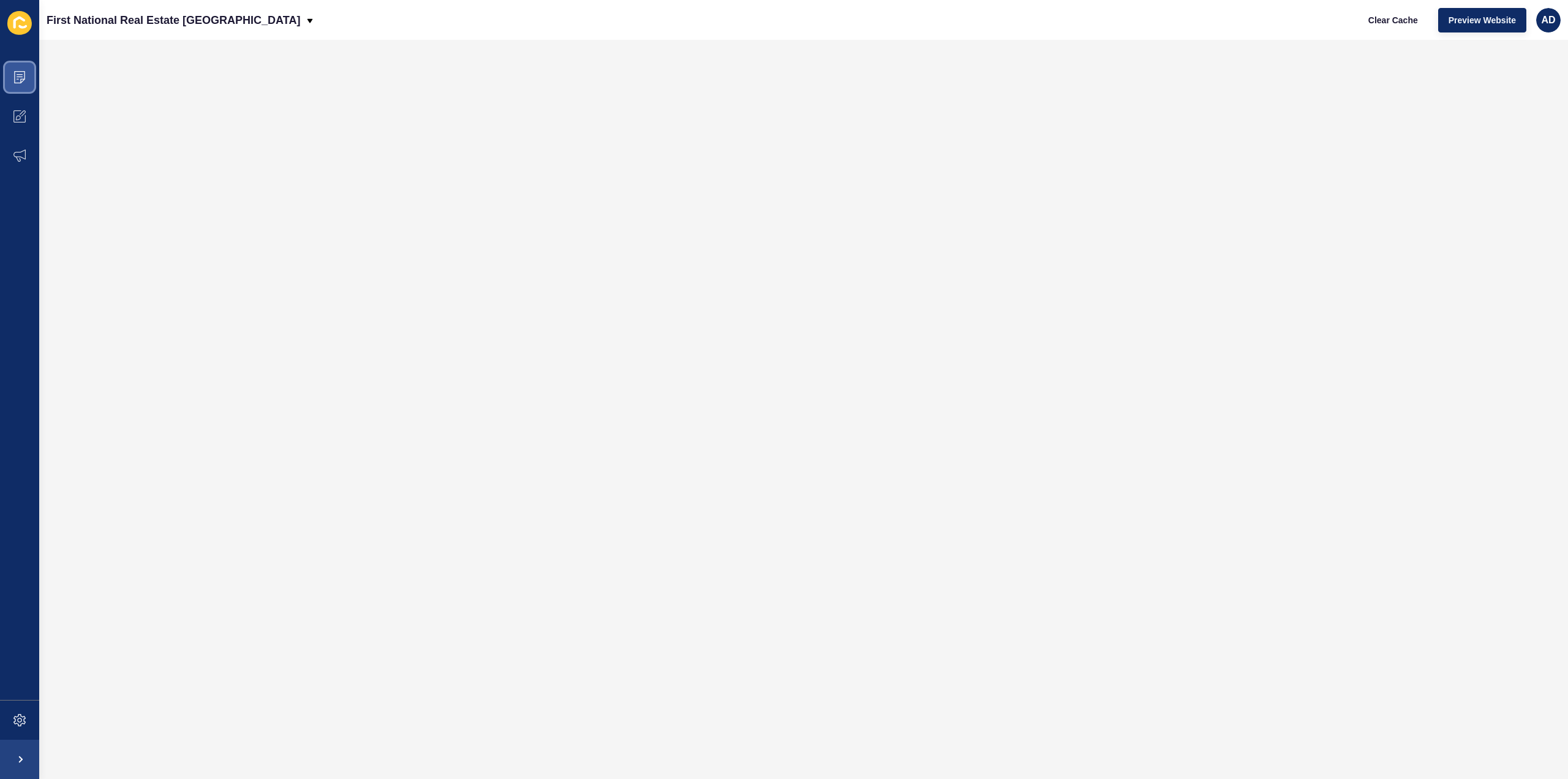
click at [22, 76] on icon at bounding box center [20, 77] width 12 height 12
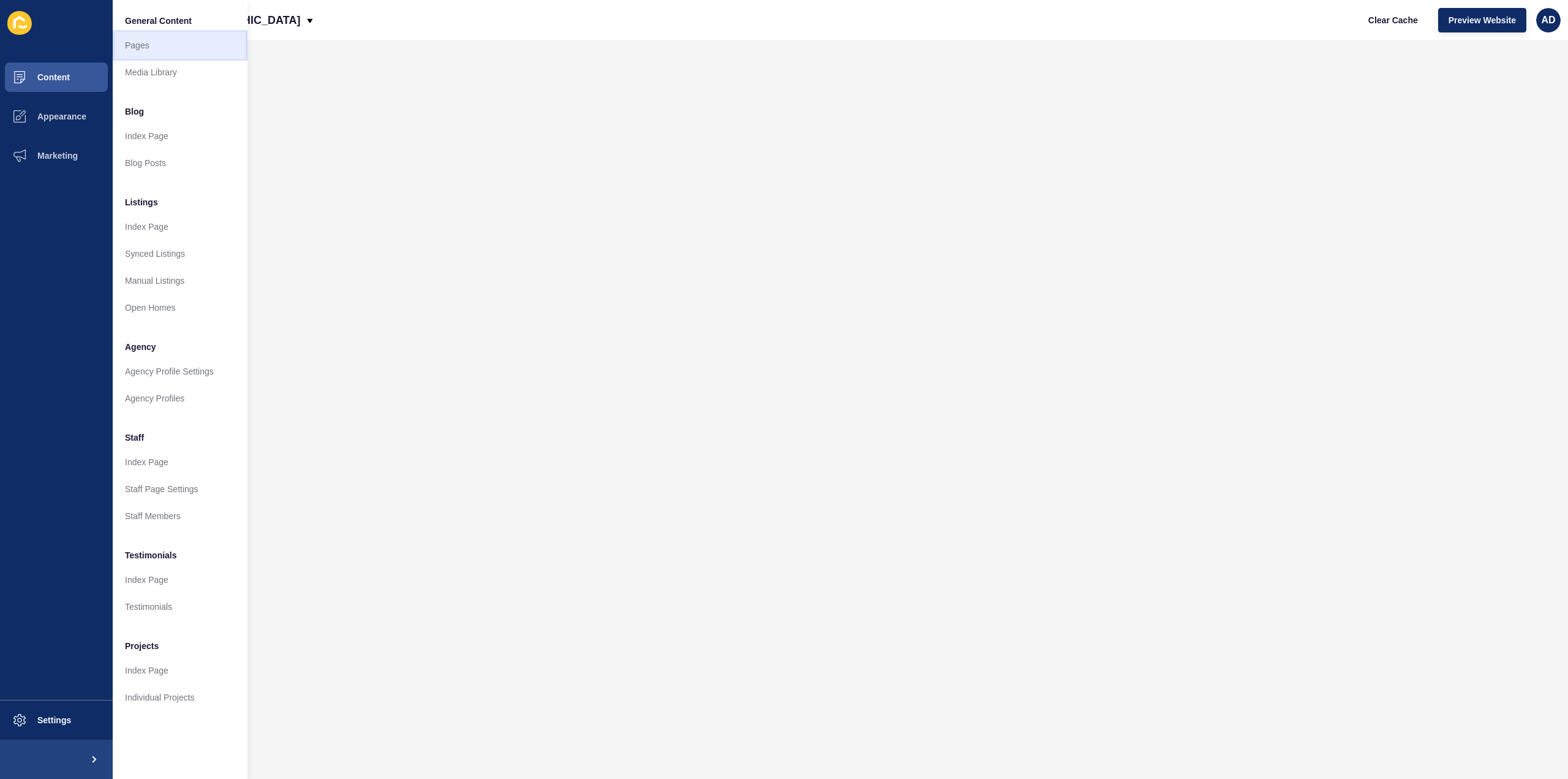
click at [145, 45] on link "Pages" at bounding box center [180, 45] width 135 height 27
